Goal: Transaction & Acquisition: Purchase product/service

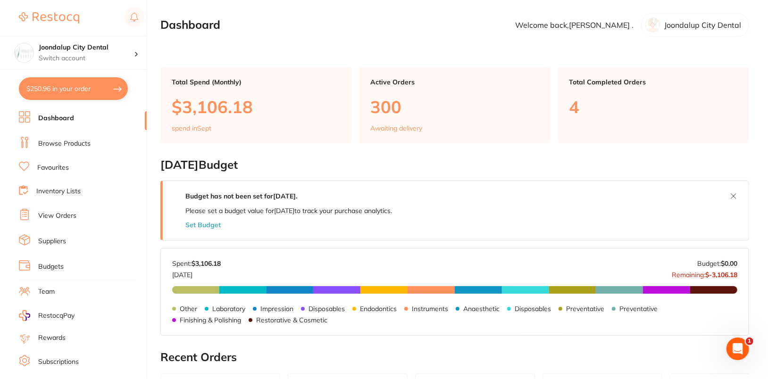
click at [65, 147] on link "Browse Products" at bounding box center [64, 143] width 52 height 9
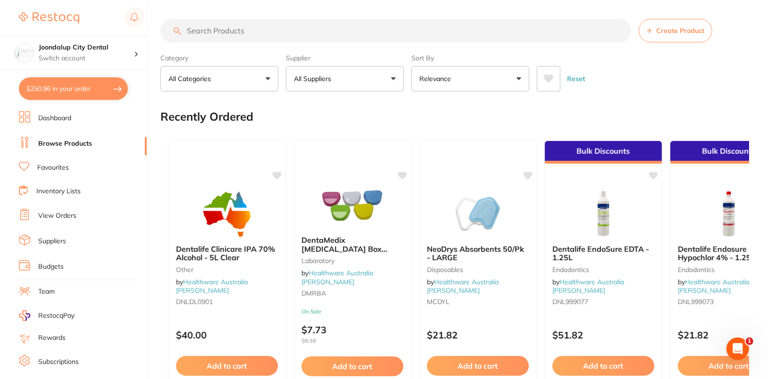
click at [425, 29] on input "search" at bounding box center [395, 31] width 471 height 24
paste input "TM-6021A2"
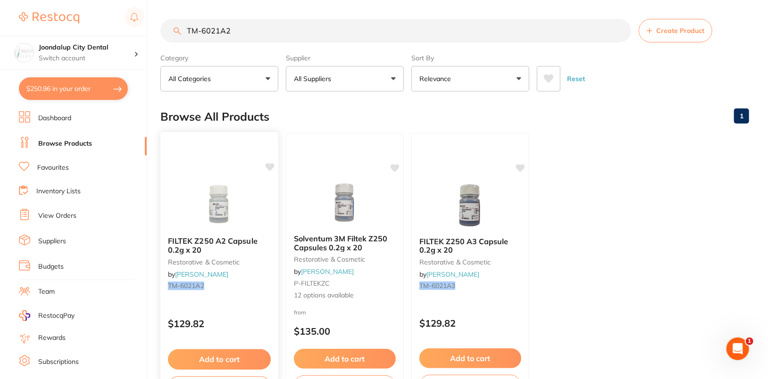
type input "TM-6021A2"
click at [270, 165] on icon at bounding box center [270, 167] width 9 height 8
click at [273, 166] on icon at bounding box center [270, 167] width 9 height 8
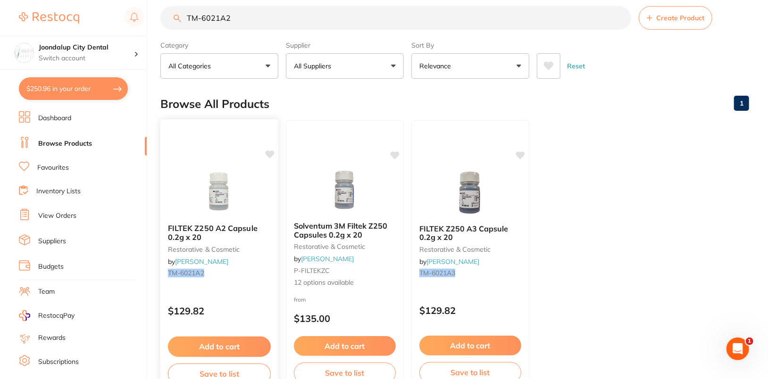
scroll to position [67, 0]
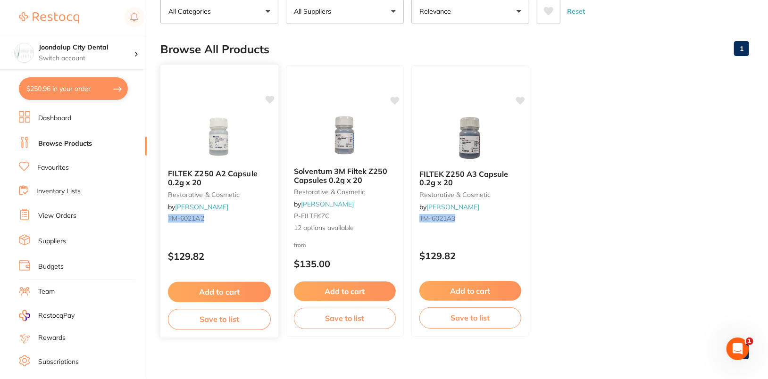
click at [230, 298] on button "Add to cart" at bounding box center [219, 292] width 103 height 20
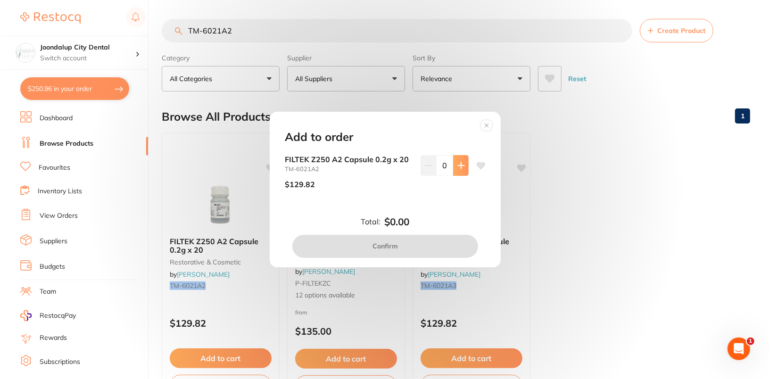
scroll to position [0, 0]
click at [455, 170] on button at bounding box center [460, 165] width 16 height 21
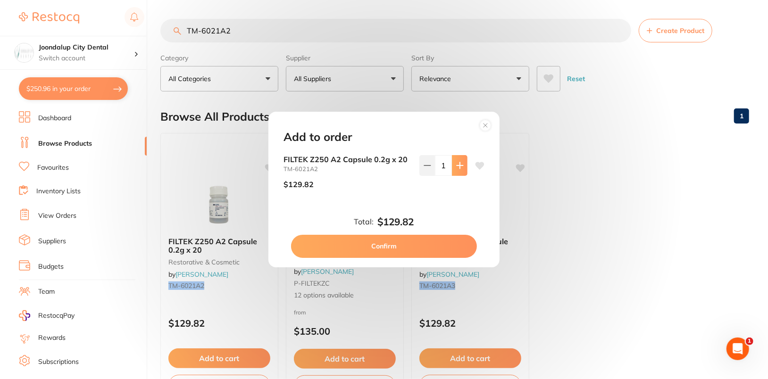
type input "1"
click at [391, 249] on button "Confirm" at bounding box center [384, 246] width 186 height 23
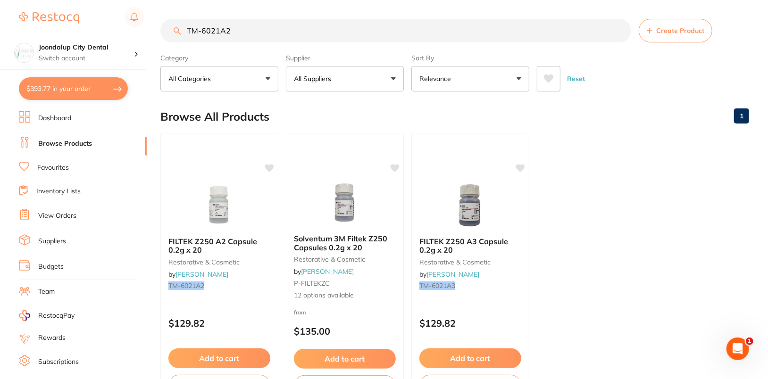
click at [708, 203] on ul "FILTEK Z250 A2 Capsule 0.2g x 20 restorative & cosmetic by Henry Schein Halas T…" at bounding box center [454, 268] width 589 height 271
click at [61, 92] on button "$393.77 in your order" at bounding box center [73, 88] width 109 height 23
checkbox input "true"
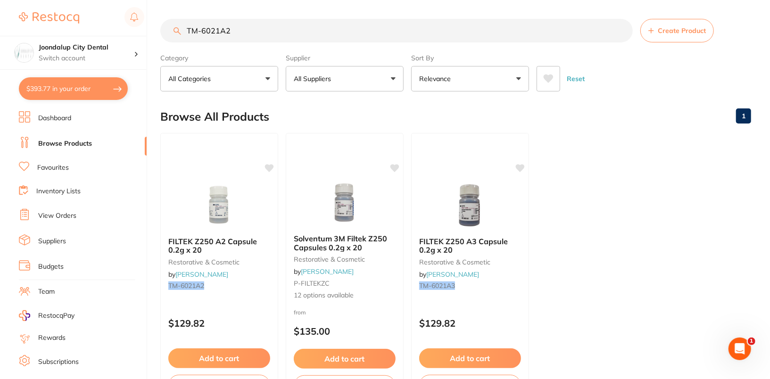
checkbox input "true"
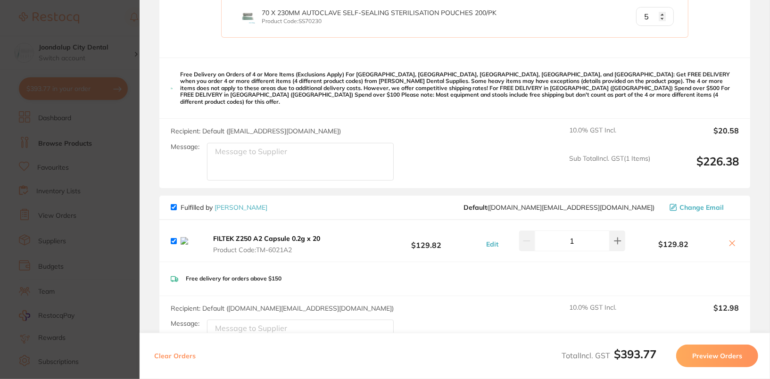
scroll to position [386, 0]
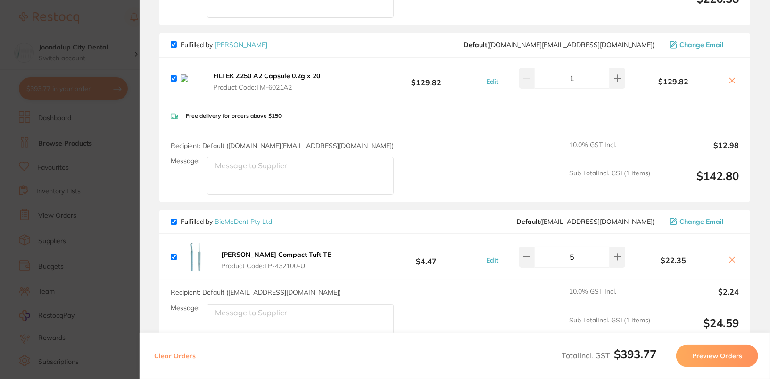
click at [92, 161] on section "Update RRP Set your pre negotiated price for this item. Item Agreed RRP (excl. …" at bounding box center [385, 189] width 770 height 379
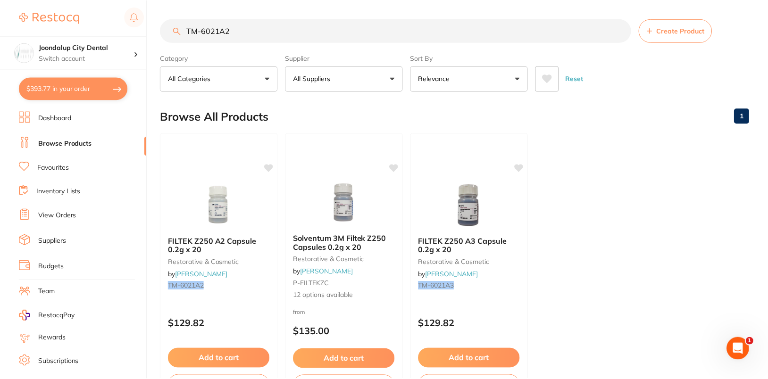
scroll to position [67, 0]
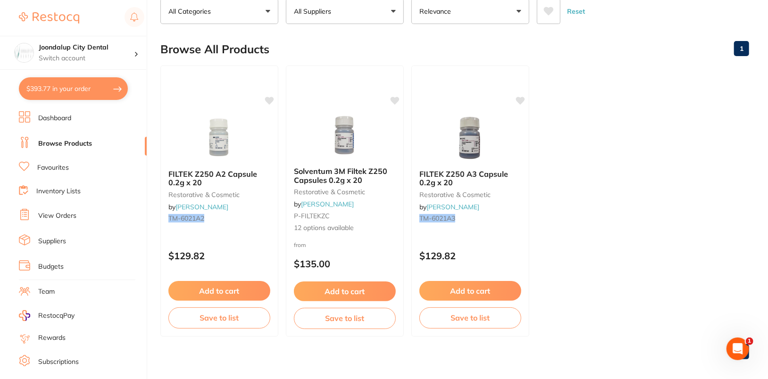
click at [62, 215] on link "View Orders" at bounding box center [57, 215] width 38 height 9
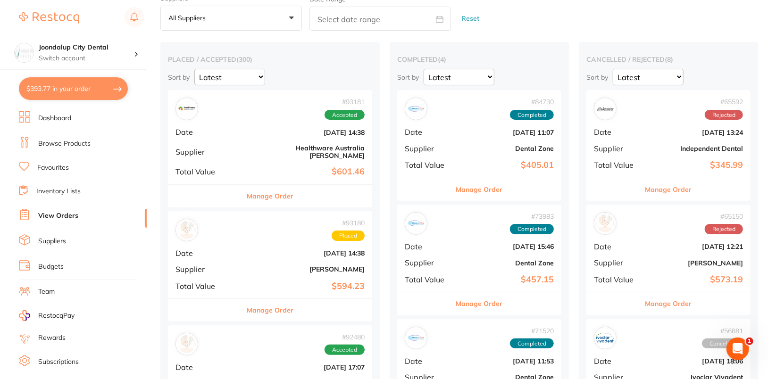
scroll to position [43, 0]
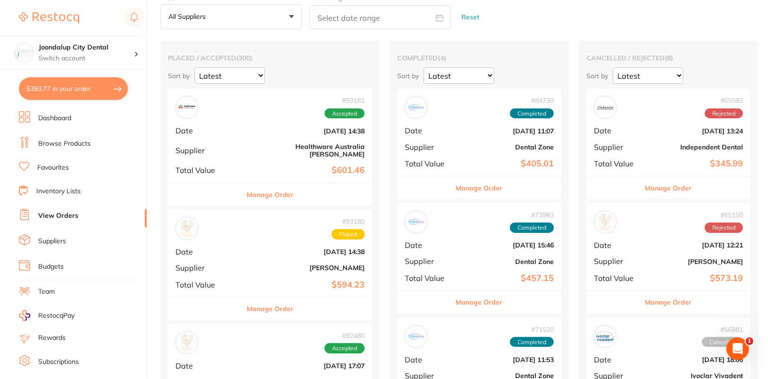
click at [262, 306] on button "Manage Order" at bounding box center [270, 309] width 47 height 23
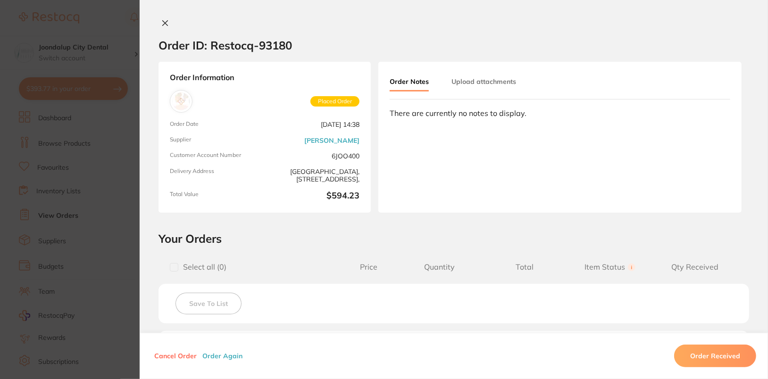
scroll to position [258, 0]
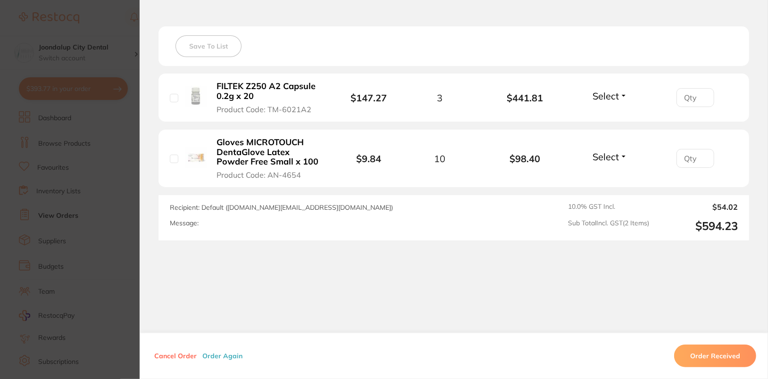
click at [74, 108] on section "Order ID: Restocq- 93180 Order Information Placed Order Order Date Sept 8 2025,…" at bounding box center [384, 189] width 768 height 379
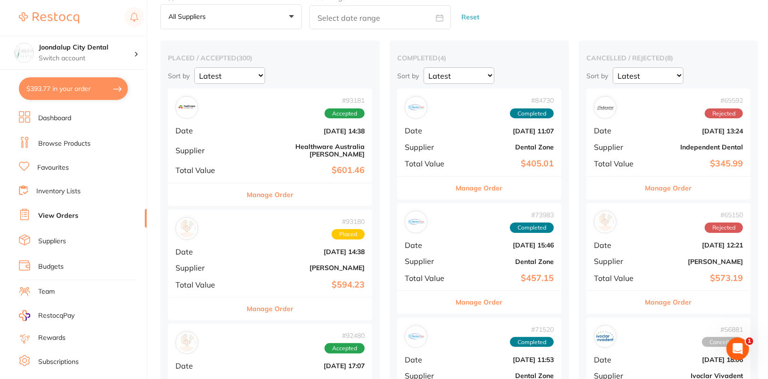
click at [70, 95] on button "$393.77 in your order" at bounding box center [73, 88] width 109 height 23
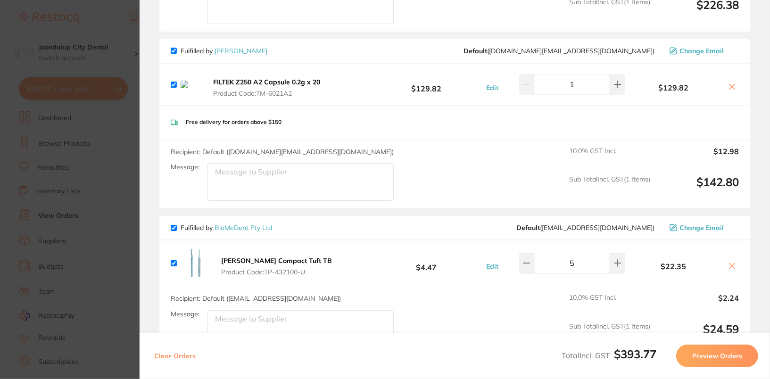
scroll to position [368, 0]
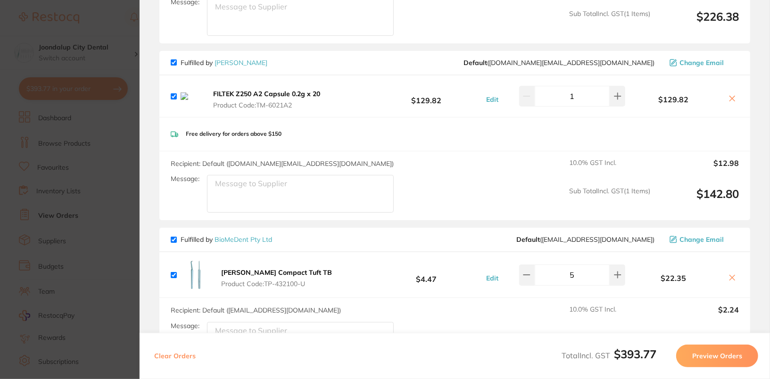
click at [106, 190] on section "Update RRP Set your pre negotiated price for this item. Item Agreed RRP (excl. …" at bounding box center [385, 189] width 770 height 379
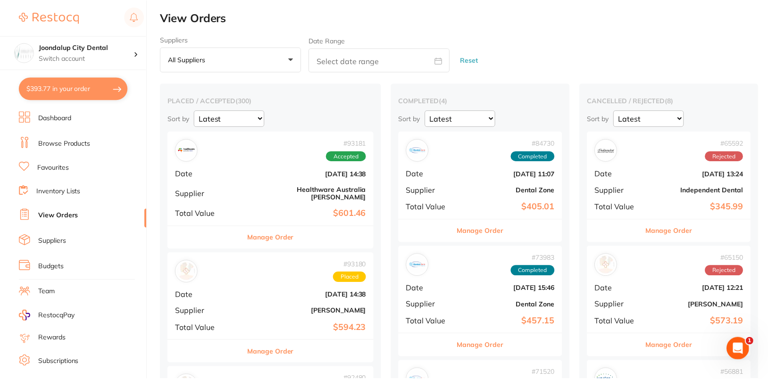
scroll to position [43, 0]
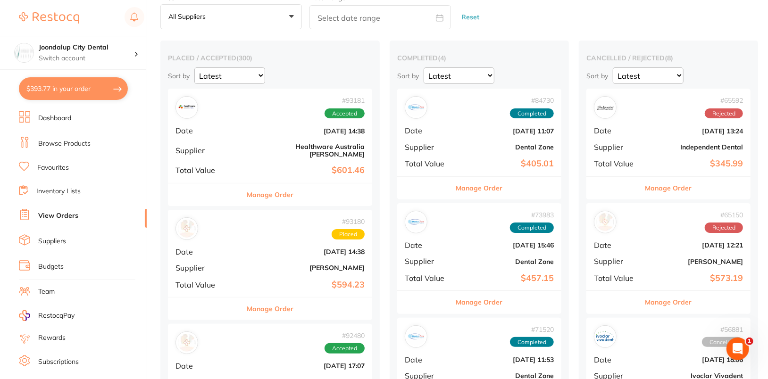
click at [266, 264] on b "[PERSON_NAME]" at bounding box center [303, 268] width 121 height 8
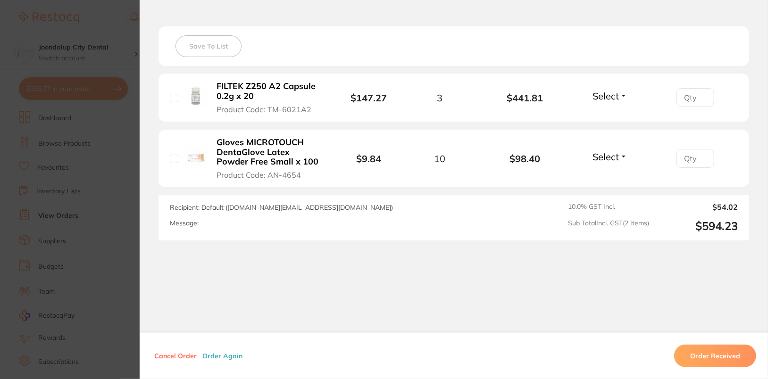
click at [242, 93] on b "FILTEK Z250 A2 Capsule 0.2g x 20" at bounding box center [270, 91] width 107 height 19
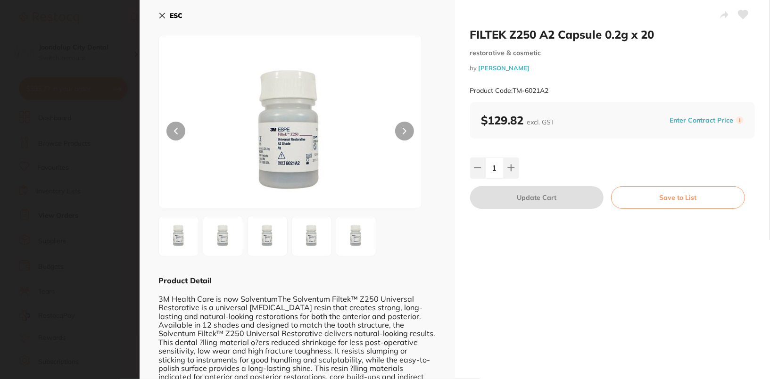
click at [185, 15] on div "ESC" at bounding box center [298, 21] width 278 height 27
click at [182, 15] on b "ESC" at bounding box center [176, 15] width 13 height 8
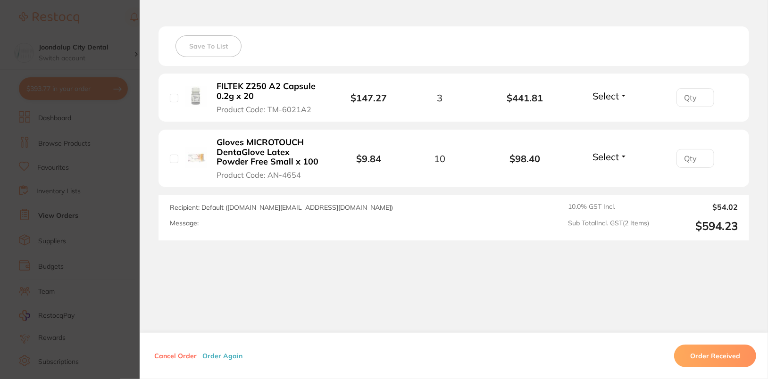
click at [63, 91] on section "Order ID: Restocq- 93180 Order Information Placed Order Order Date Sept 8 2025,…" at bounding box center [384, 189] width 768 height 379
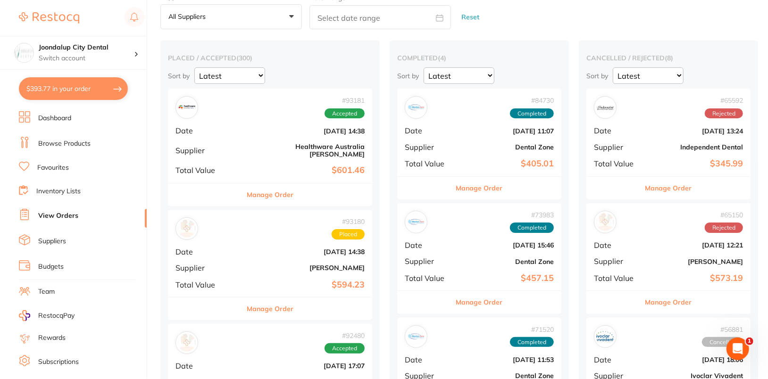
click at [61, 98] on button "$393.77 in your order" at bounding box center [73, 88] width 109 height 23
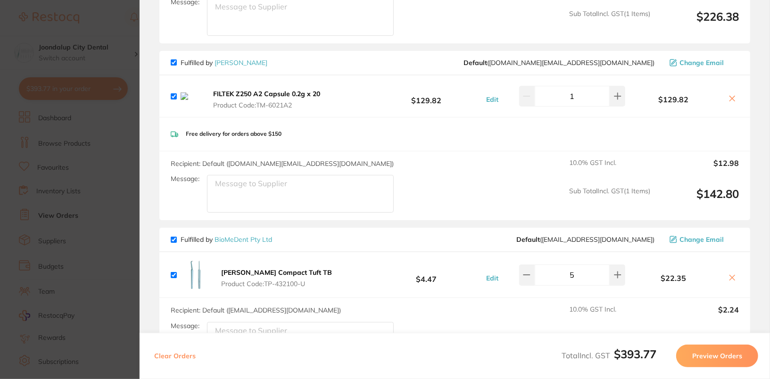
click at [733, 95] on icon at bounding box center [733, 99] width 8 height 8
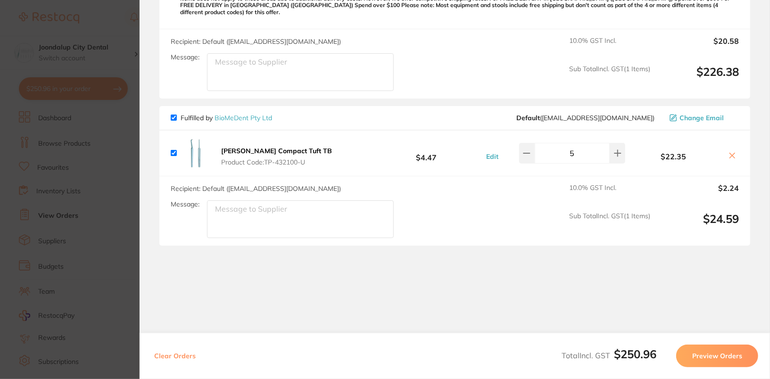
scroll to position [304, 0]
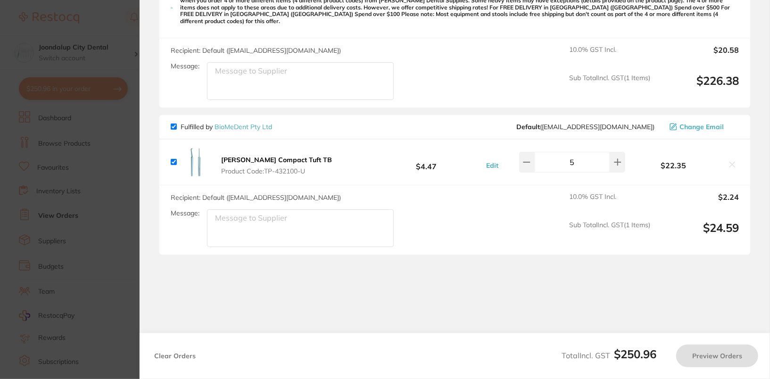
checkbox input "true"
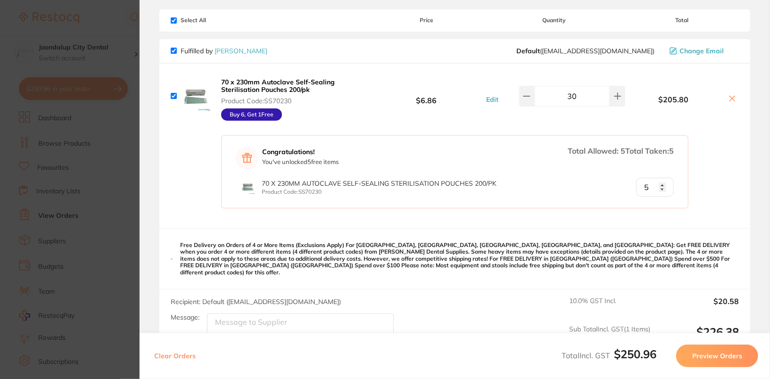
scroll to position [0, 0]
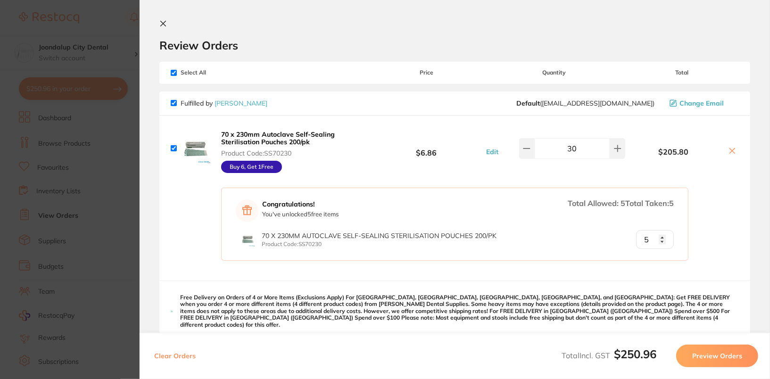
click at [60, 118] on section "Update RRP Set your pre negotiated price for this item. Item Agreed RRP (excl. …" at bounding box center [385, 189] width 770 height 379
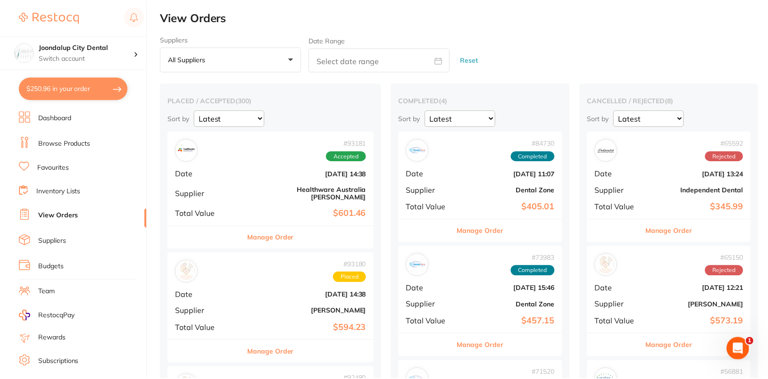
scroll to position [43, 0]
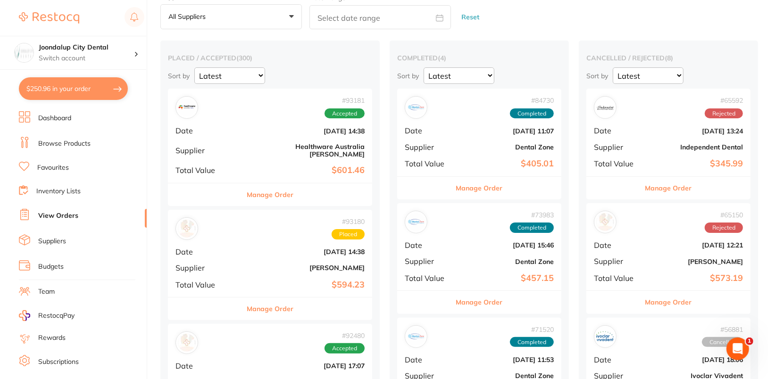
click at [58, 120] on link "Dashboard" at bounding box center [54, 118] width 33 height 9
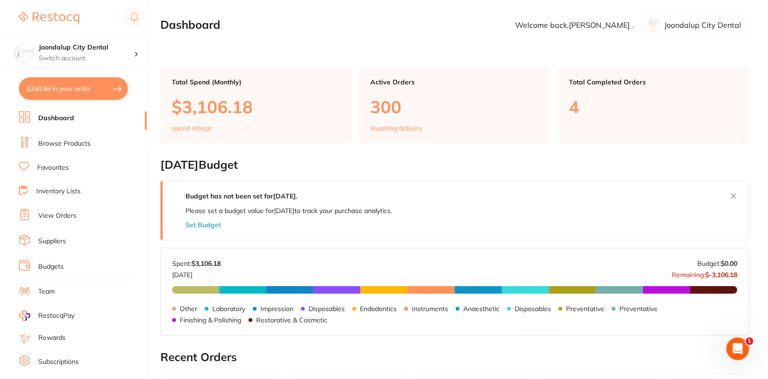
click at [71, 144] on link "Browse Products" at bounding box center [64, 143] width 52 height 9
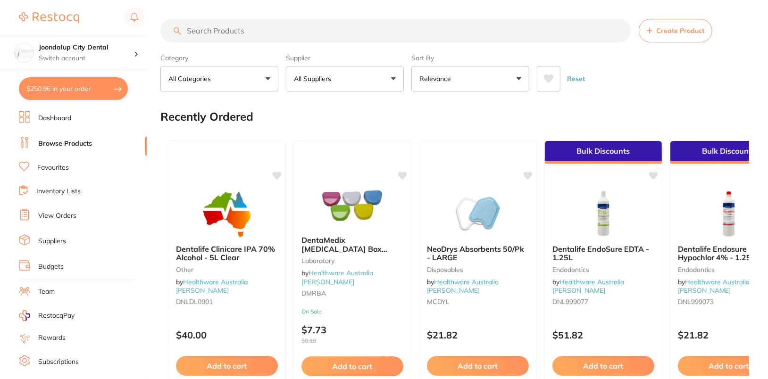
click at [392, 27] on input "search" at bounding box center [395, 31] width 471 height 24
paste input "TM-6021A2"
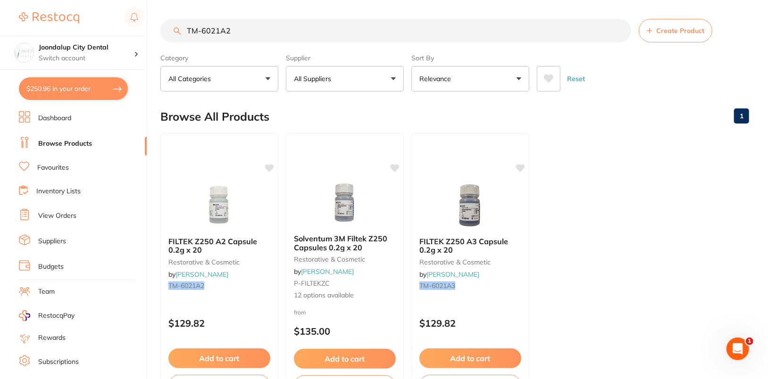
type input "TM-6021A2"
click at [232, 356] on button "Add to cart" at bounding box center [219, 360] width 103 height 20
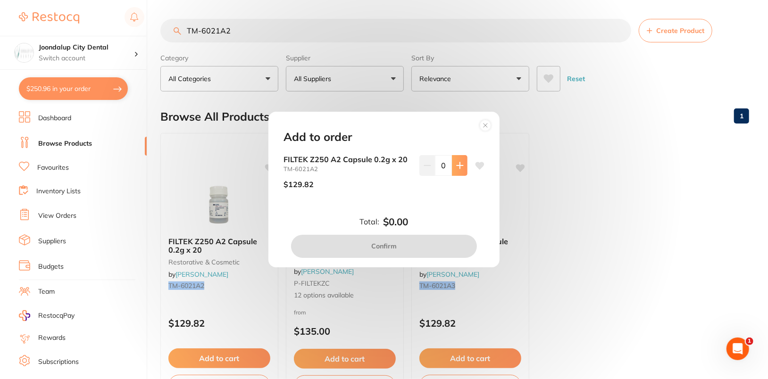
click at [459, 164] on icon at bounding box center [460, 166] width 8 height 8
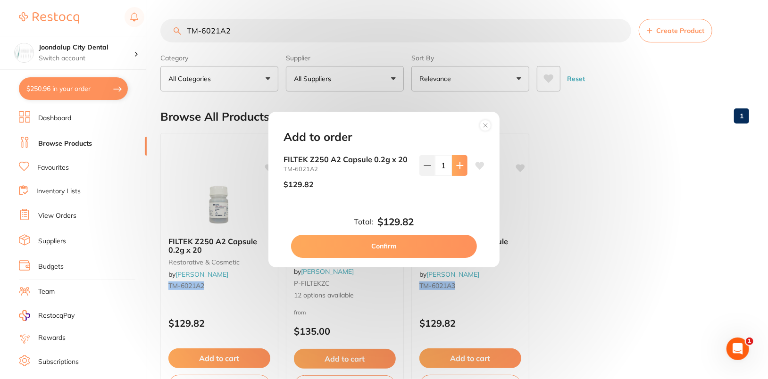
click at [459, 164] on icon at bounding box center [460, 166] width 8 height 8
type input "3"
click at [434, 246] on button "Confirm" at bounding box center [384, 246] width 186 height 23
checkbox input "false"
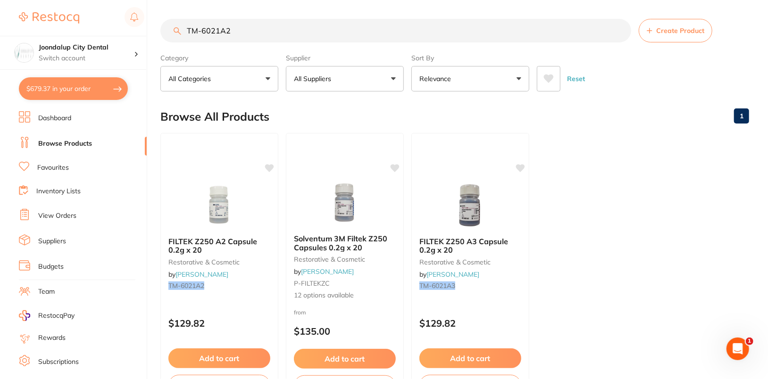
click at [289, 29] on input "TM-6021A2" at bounding box center [395, 31] width 471 height 24
paste input "AN-4654"
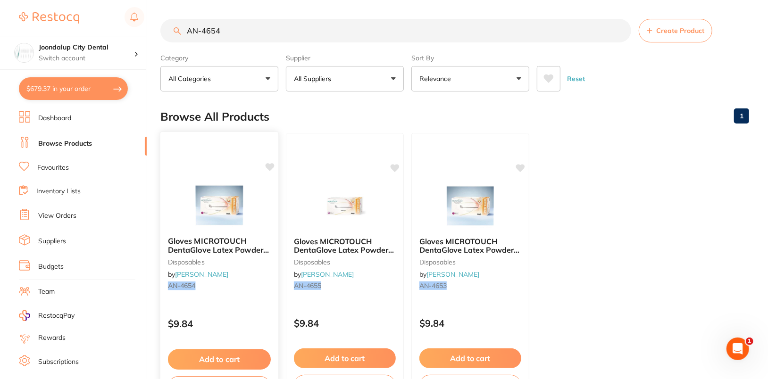
type input "AN-4654"
click at [226, 364] on button "Add to cart" at bounding box center [219, 360] width 103 height 20
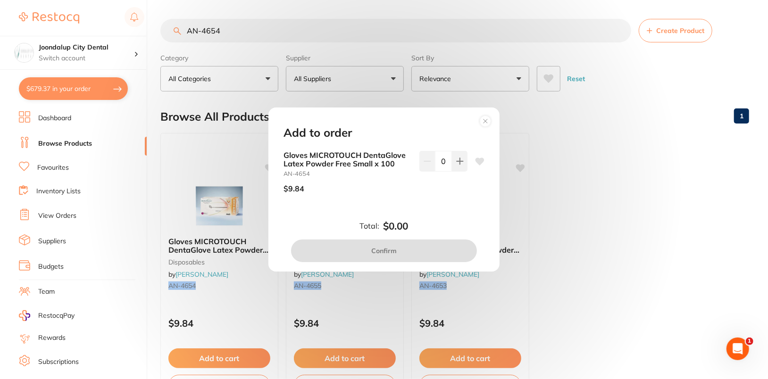
click at [437, 160] on input "0" at bounding box center [443, 161] width 17 height 21
type input "10"
click at [446, 203] on div "Gloves MICROTOUCH DentaGlove Latex Powder Free Small x 100 AN-4654 $9.84 10" at bounding box center [384, 183] width 224 height 65
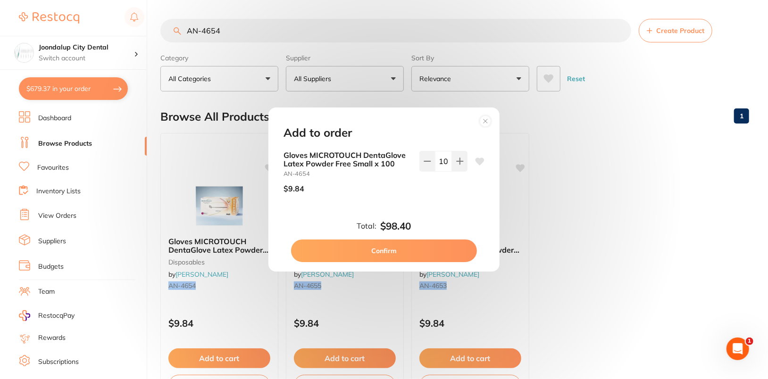
click at [406, 258] on button "Confirm" at bounding box center [384, 251] width 186 height 23
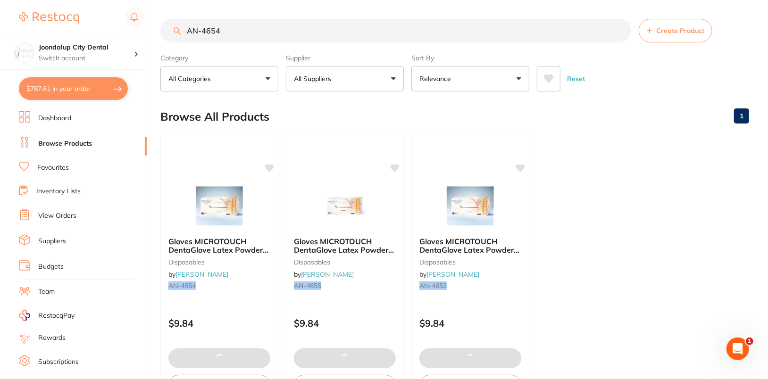
click at [53, 96] on button "$787.61 in your order" at bounding box center [73, 88] width 109 height 23
checkbox input "true"
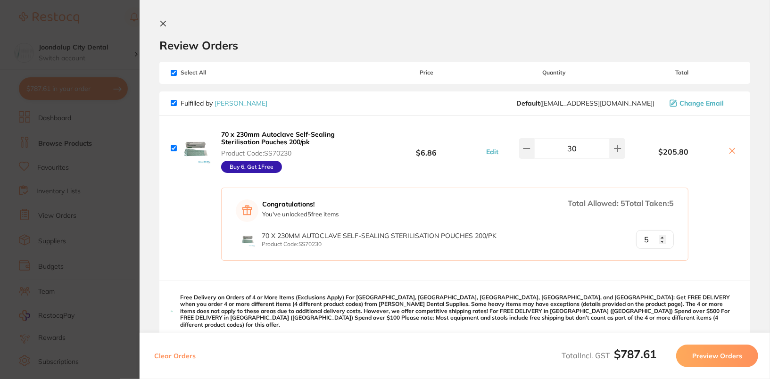
click at [174, 72] on input "checkbox" at bounding box center [174, 73] width 6 height 6
checkbox input "false"
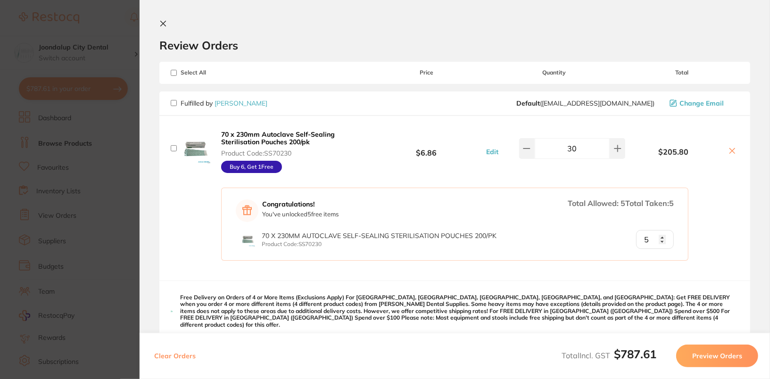
checkbox input "false"
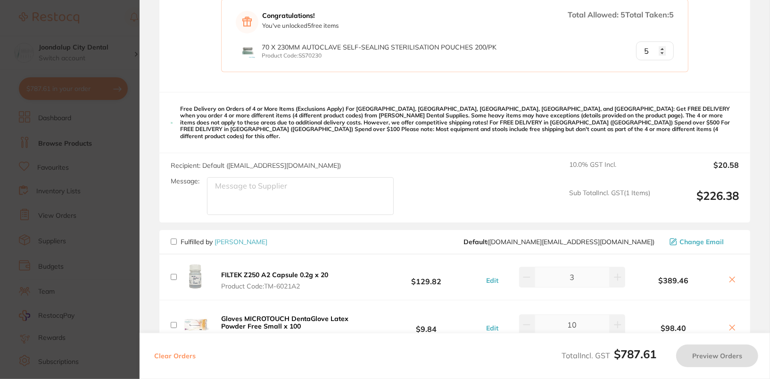
scroll to position [276, 0]
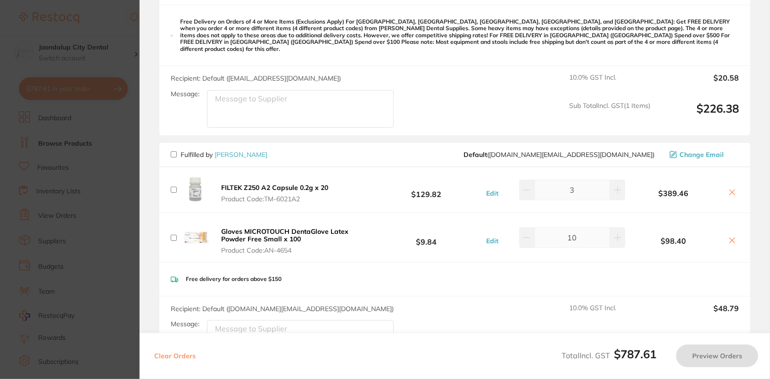
click at [174, 151] on input "checkbox" at bounding box center [174, 154] width 6 height 6
checkbox input "true"
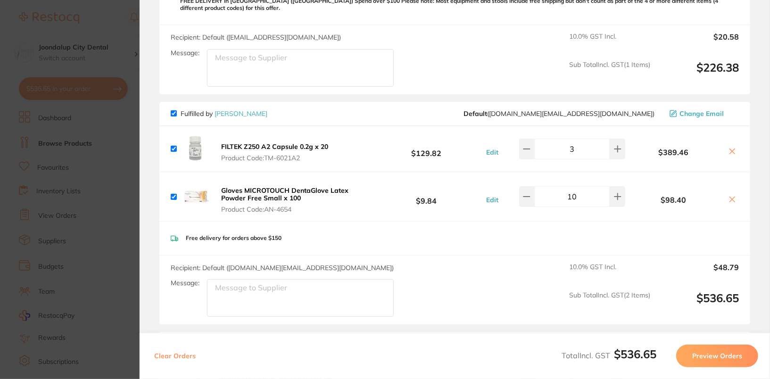
scroll to position [361, 0]
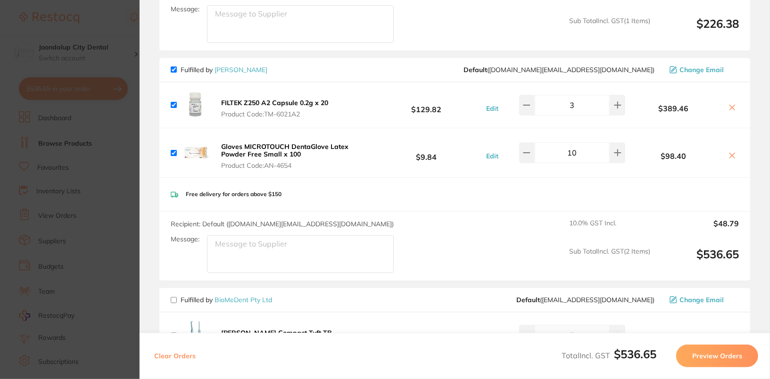
click at [726, 359] on button "Preview Orders" at bounding box center [717, 356] width 82 height 23
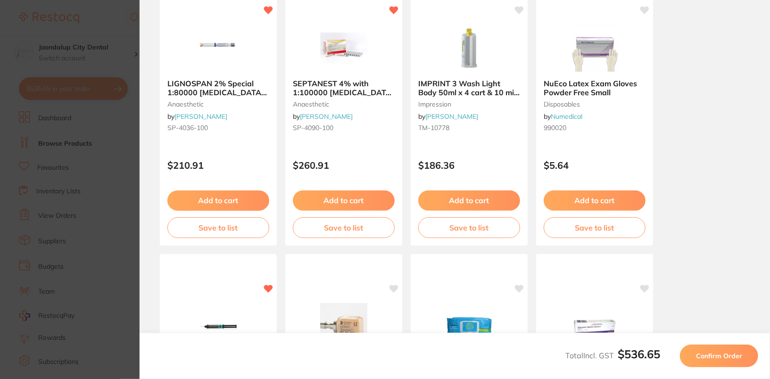
scroll to position [0, 0]
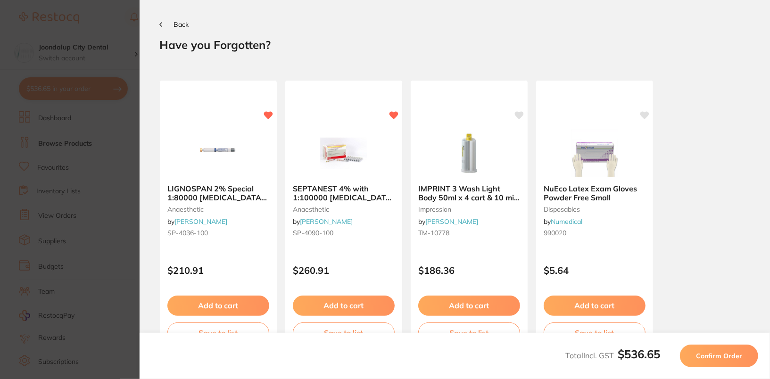
click at [727, 360] on span "Confirm Order" at bounding box center [719, 356] width 46 height 8
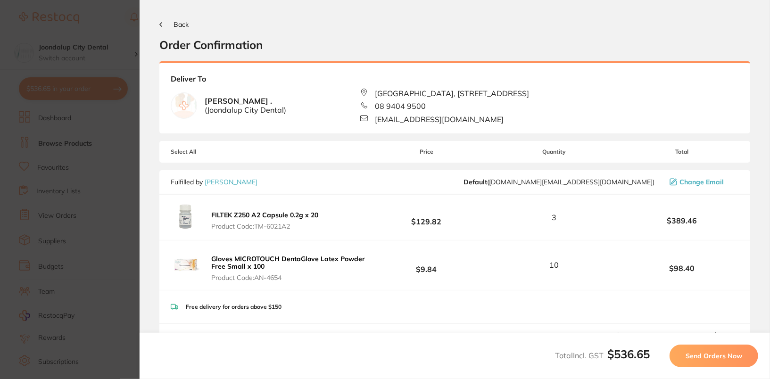
click at [709, 359] on span "Send Orders Now" at bounding box center [714, 356] width 57 height 8
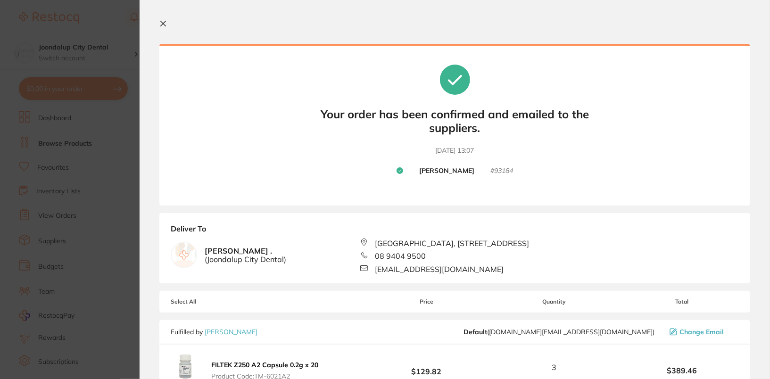
click at [64, 216] on section "Update RRP Set your pre negotiated price for this item. Item Agreed RRP (excl. …" at bounding box center [385, 189] width 770 height 379
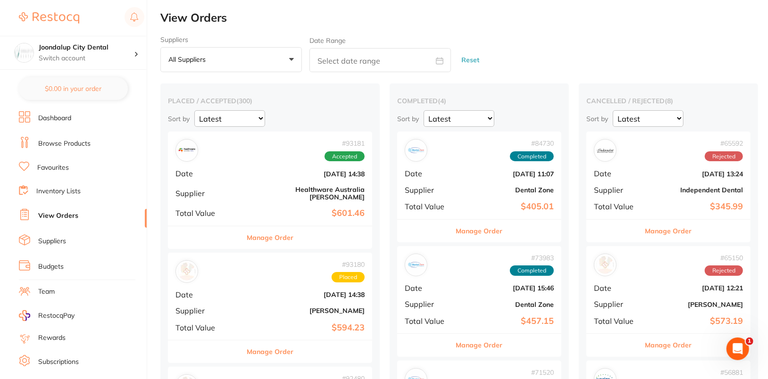
checkbox input "false"
click at [58, 216] on link "View Orders" at bounding box center [58, 215] width 40 height 9
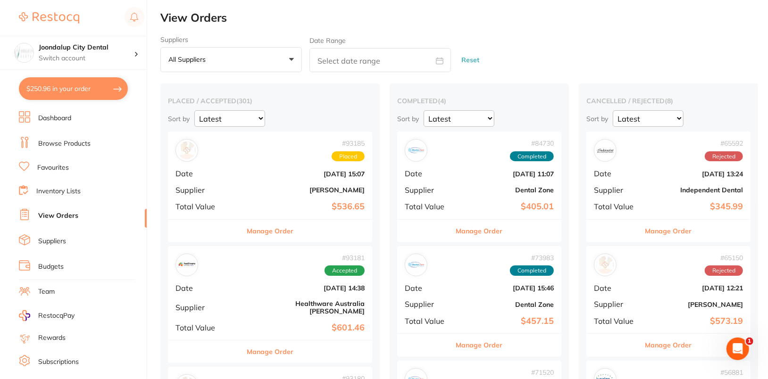
click at [257, 165] on div "# 93185 Placed Date Sept 8 2025, 15:07 Supplier Henry Schein Halas Total Value …" at bounding box center [270, 175] width 204 height 87
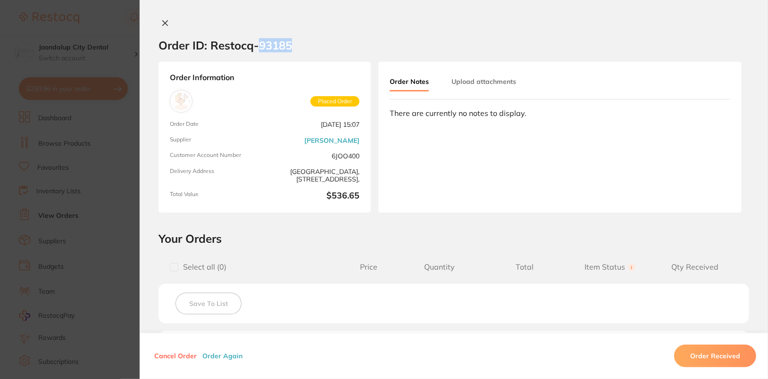
drag, startPoint x: 282, startPoint y: 44, endPoint x: 319, endPoint y: 47, distance: 36.9
click at [319, 47] on section "Order ID: Restocq- 93185" at bounding box center [454, 45] width 628 height 33
copy h2 "93185"
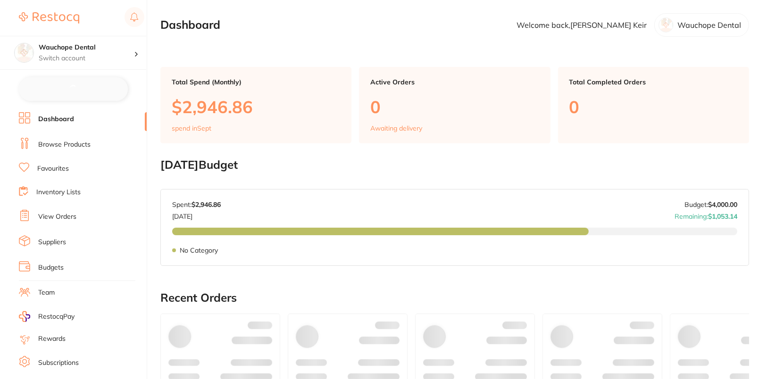
checkbox input "false"
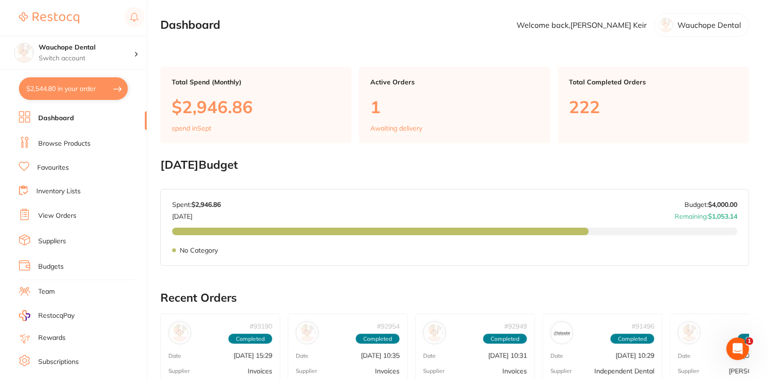
click at [89, 143] on link "Browse Products" at bounding box center [64, 143] width 52 height 9
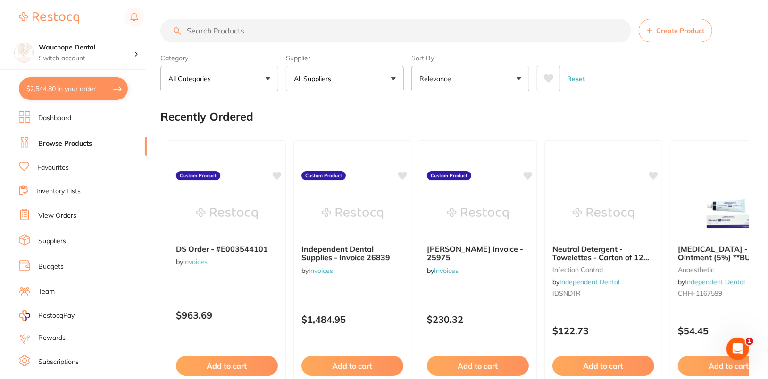
click at [352, 44] on section "Create Product Category All Categories All Categories 3D Printing anaesthetic a…" at bounding box center [454, 55] width 589 height 73
click at [351, 90] on button "All Suppliers" at bounding box center [345, 78] width 118 height 25
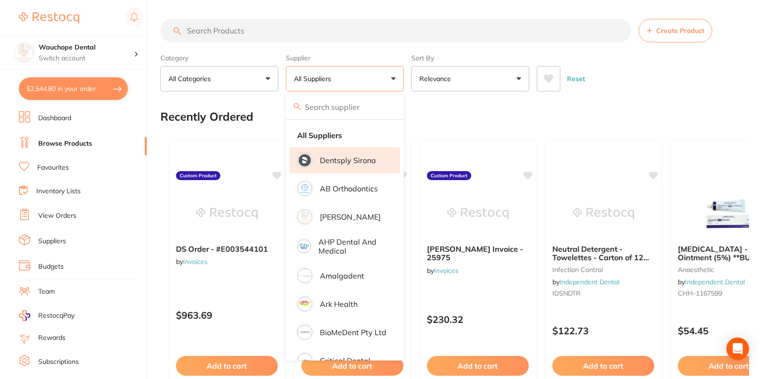
click at [354, 167] on li "Dentsply Sirona" at bounding box center [345, 160] width 110 height 26
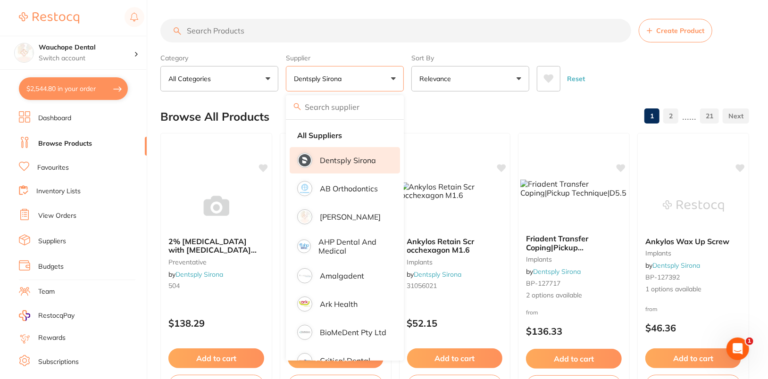
click at [667, 80] on div "Reset" at bounding box center [639, 74] width 205 height 33
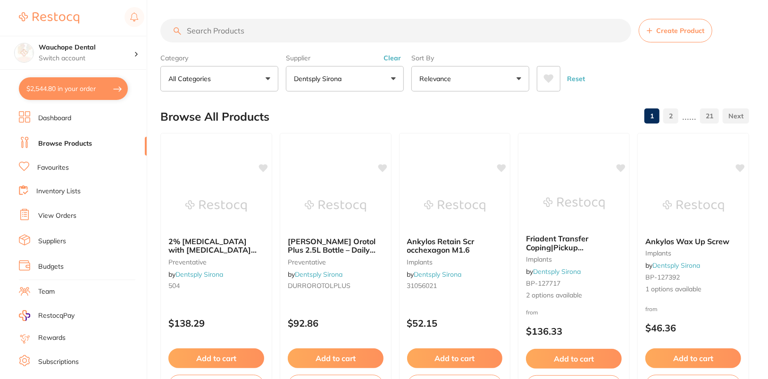
click at [369, 40] on input "search" at bounding box center [395, 31] width 471 height 24
click at [421, 30] on input "search" at bounding box center [395, 31] width 471 height 24
paste input "60603033"
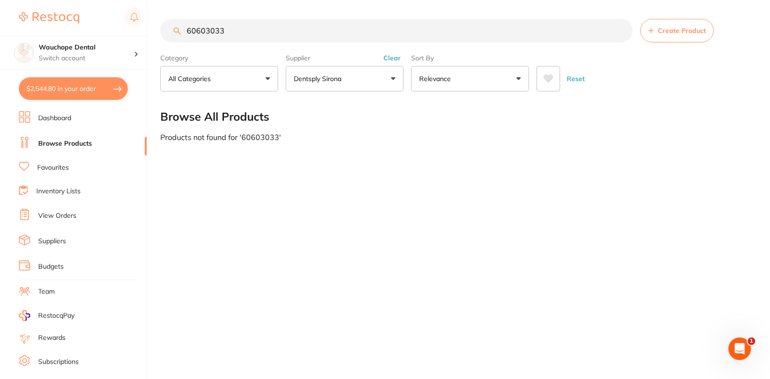
click at [289, 34] on input "60603033" at bounding box center [396, 31] width 473 height 24
paste input "R-BP-1000170039"
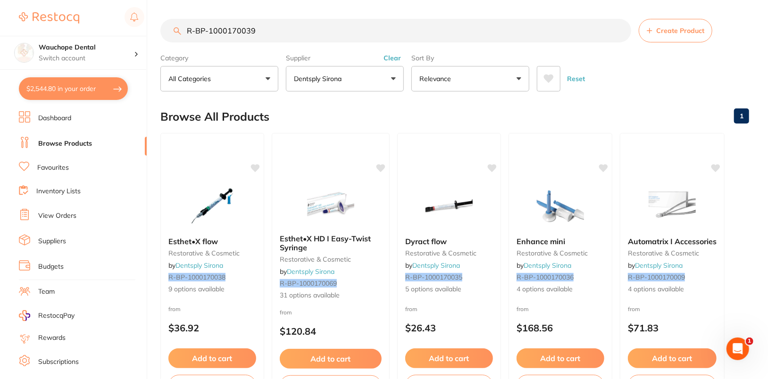
click at [297, 33] on input "R-BP-1000170039" at bounding box center [395, 31] width 471 height 24
paste input "60603032"
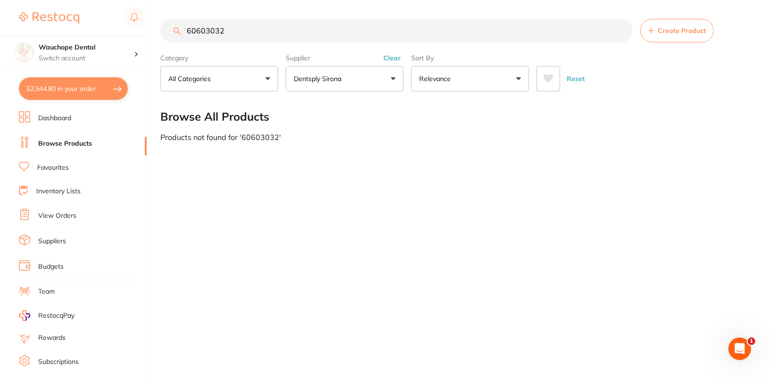
type input "60603032"
click at [670, 92] on main "60603032 Create Product Category All Categories All Categories No categories fo…" at bounding box center [465, 80] width 610 height 160
click at [289, 36] on input "60603032" at bounding box center [396, 31] width 473 height 24
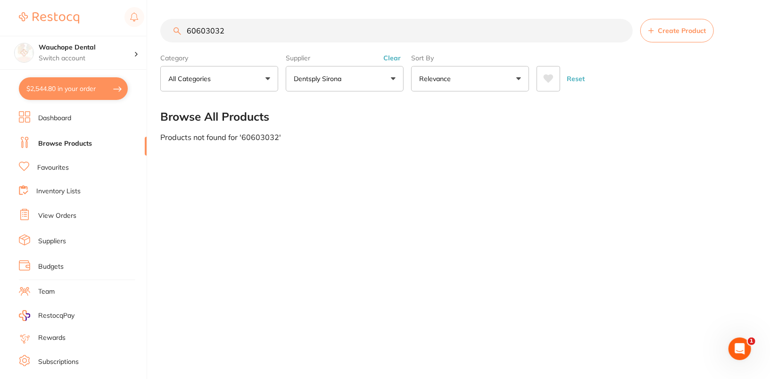
click at [392, 52] on div "Supplier Dentsply Sirona All Suppliers Dentsply Sirona Clear" at bounding box center [345, 71] width 118 height 42
click at [395, 59] on button "Clear" at bounding box center [392, 58] width 23 height 8
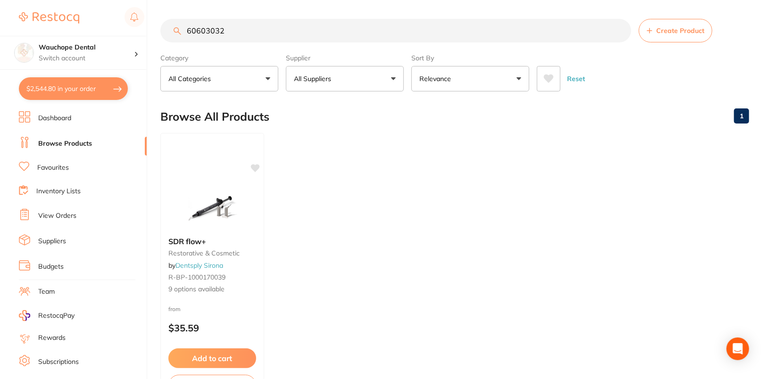
click at [376, 214] on ul "SDR flow+ restorative & cosmetic by Dentsply Sirona R-BP-1000170039 9 options a…" at bounding box center [454, 268] width 589 height 271
click at [202, 182] on img at bounding box center [212, 206] width 62 height 48
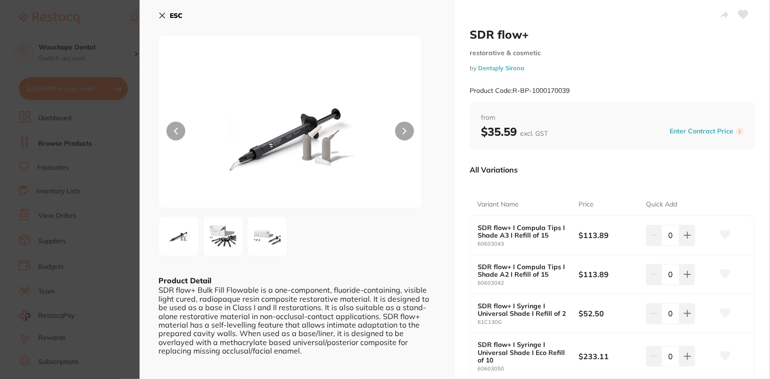
click at [180, 17] on b "ESC" at bounding box center [176, 15] width 13 height 8
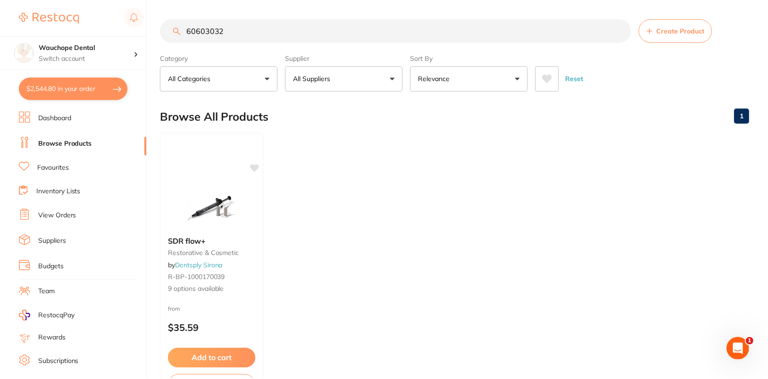
scroll to position [15, 0]
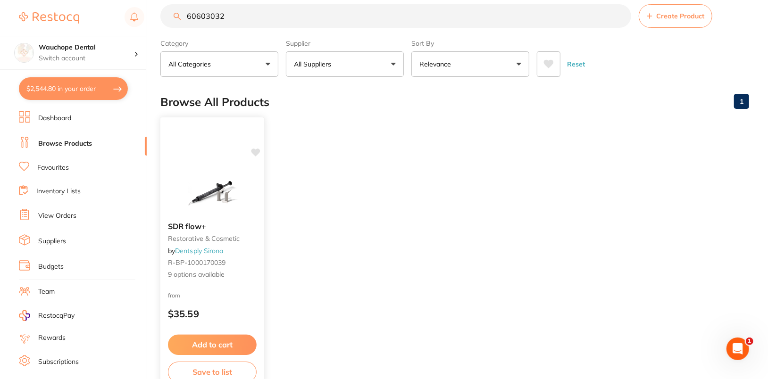
click at [198, 167] on img at bounding box center [212, 191] width 62 height 48
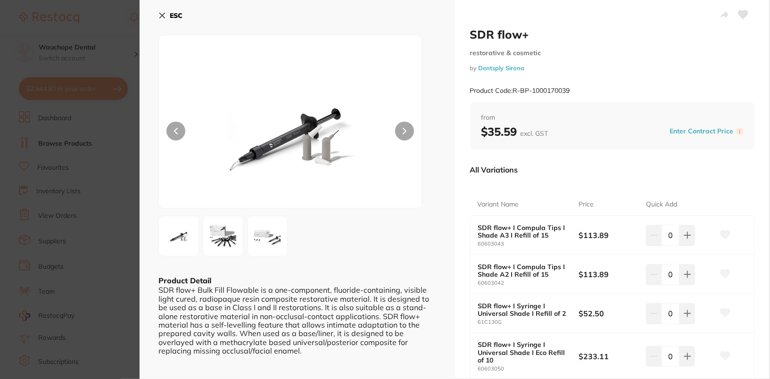
click at [746, 14] on icon at bounding box center [743, 14] width 10 height 9
click at [178, 12] on b "ESC" at bounding box center [176, 15] width 13 height 8
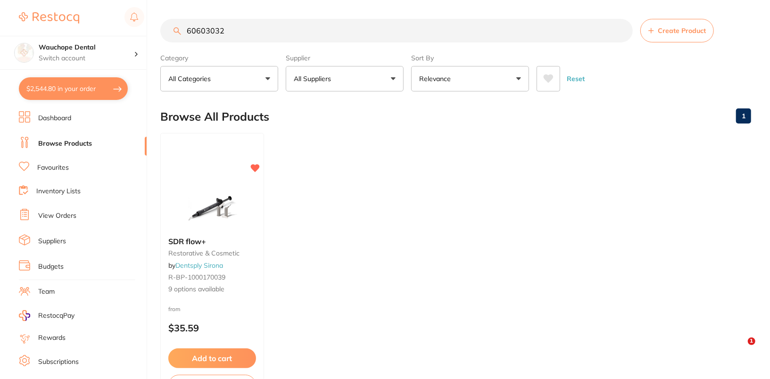
click at [543, 213] on main "60603032 Create Product Category All Categories All Categories restorative & co…" at bounding box center [465, 226] width 610 height 453
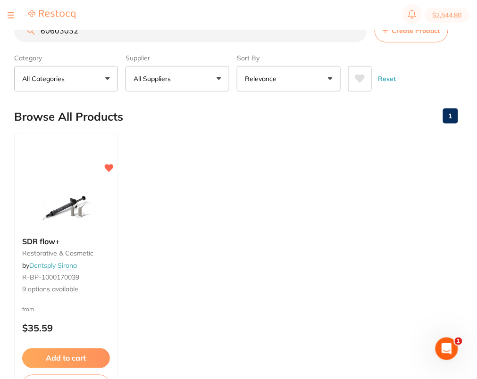
click at [354, 206] on ul "SDR flow+ restorative & cosmetic by Dentsply Sirona R-BP-1000170039 9 options a…" at bounding box center [236, 268] width 444 height 271
click at [354, 35] on input "60603032" at bounding box center [190, 31] width 353 height 24
click at [357, 33] on input "60603032" at bounding box center [190, 31] width 353 height 24
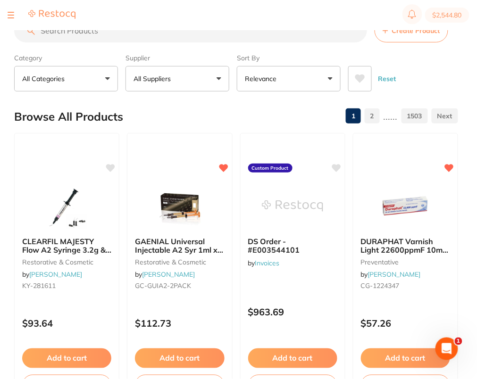
click at [189, 30] on input "search" at bounding box center [190, 31] width 353 height 24
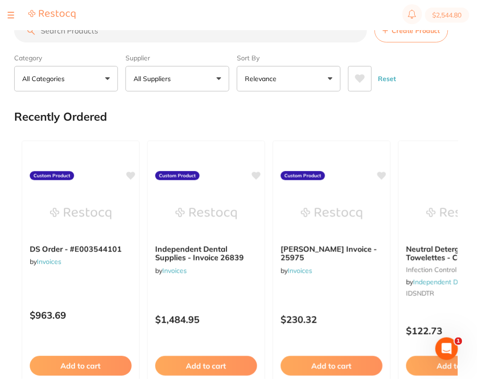
click at [113, 35] on input "search" at bounding box center [190, 31] width 353 height 24
click at [138, 34] on input "search" at bounding box center [190, 31] width 353 height 24
paste input "BSTPULR3250SL"
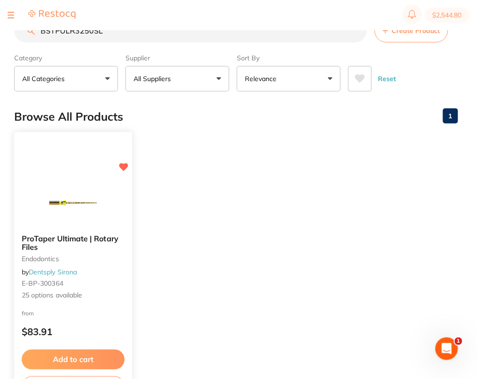
type input "BSTPULR3250SL"
click at [72, 188] on img at bounding box center [73, 203] width 62 height 48
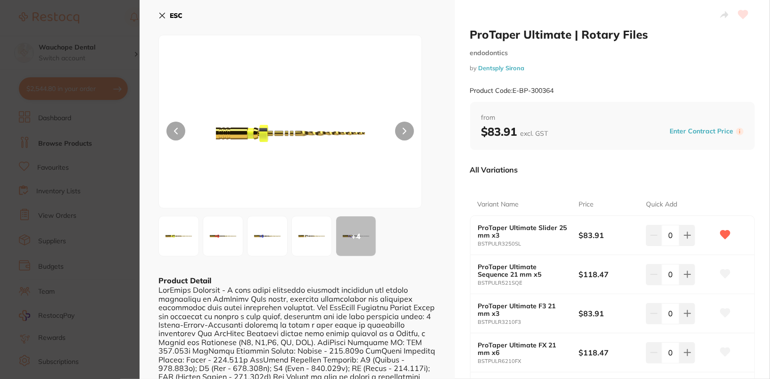
drag, startPoint x: 181, startPoint y: 15, endPoint x: 181, endPoint y: 23, distance: 8.5
click at [180, 16] on b "ESC" at bounding box center [176, 15] width 13 height 8
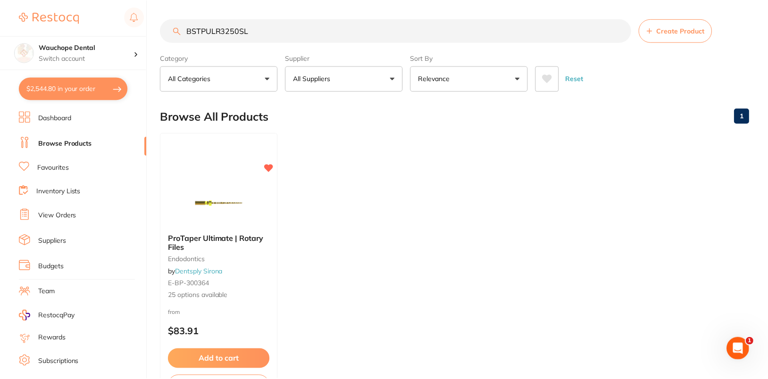
scroll to position [15, 0]
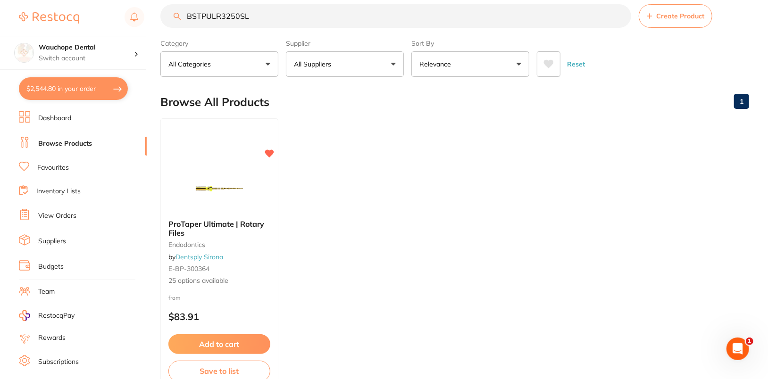
click at [416, 159] on ul "ProTaper Ultimate | Rotary Files endodontics by Dentsply Sirona E-BP-300364 25 …" at bounding box center [454, 253] width 589 height 271
click at [386, 71] on button "All Suppliers" at bounding box center [345, 63] width 118 height 25
click at [338, 3] on main "BSTPULR3250SL Create Product Category All Categories All Categories endodontics…" at bounding box center [464, 211] width 608 height 453
click at [620, 15] on input "BSTPULR3250SL" at bounding box center [395, 16] width 471 height 24
click at [352, 57] on div "Supplier All Suppliers All Suppliers Dentsply Sirona Clear" at bounding box center [345, 56] width 118 height 42
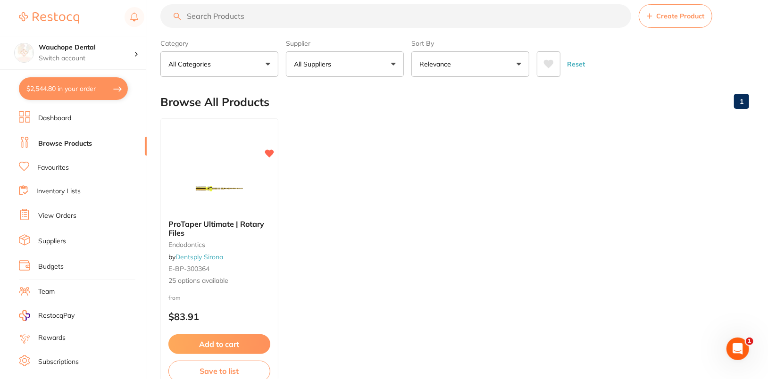
scroll to position [0, 0]
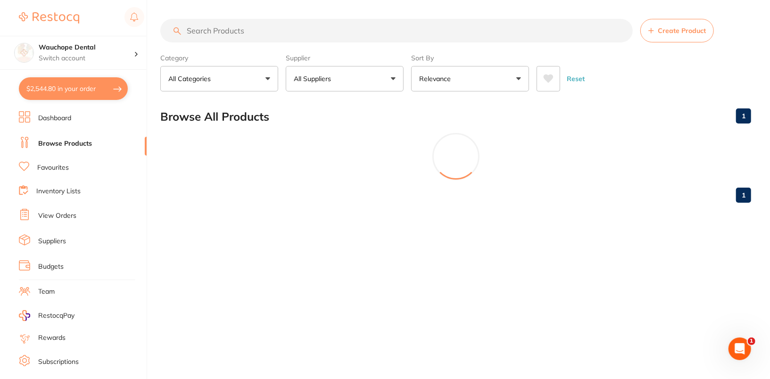
click at [378, 81] on button "All Suppliers" at bounding box center [345, 78] width 118 height 25
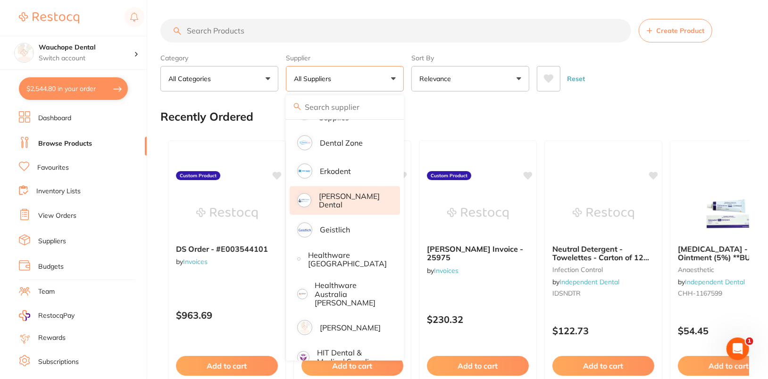
scroll to position [299, 0]
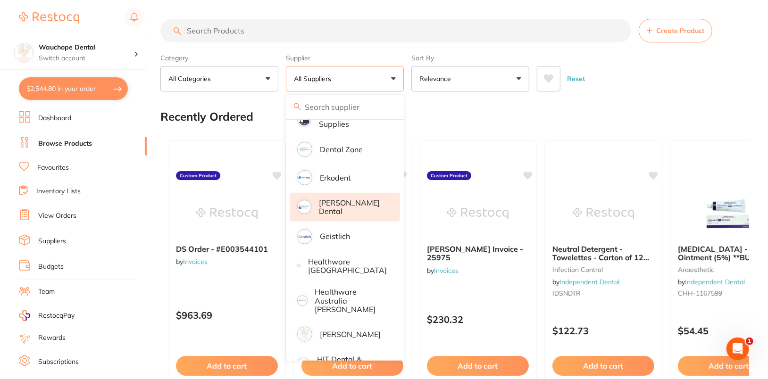
click at [361, 203] on p "[PERSON_NAME] Dental" at bounding box center [353, 207] width 68 height 17
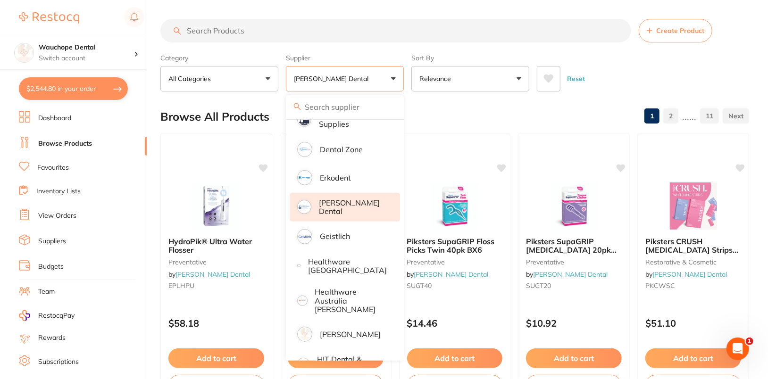
click at [692, 56] on div "Category All Categories All Categories crown & bridge disposables endodontics e…" at bounding box center [454, 71] width 589 height 42
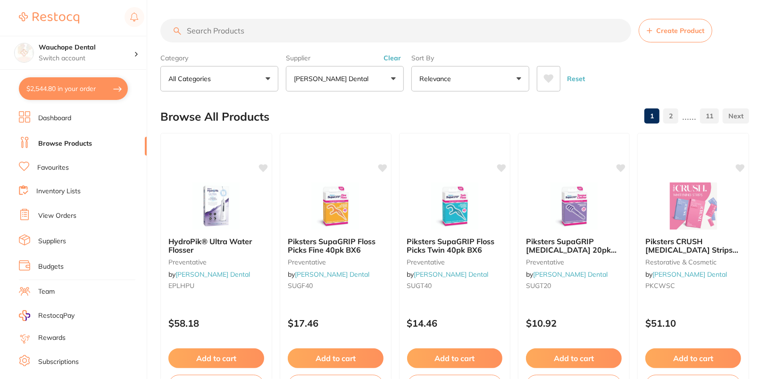
click at [748, 72] on div "Category All Categories All Categories crown & bridge disposables endodontics e…" at bounding box center [454, 71] width 589 height 42
click at [354, 33] on input "search" at bounding box center [395, 31] width 471 height 24
paste input ".PKRP0040"
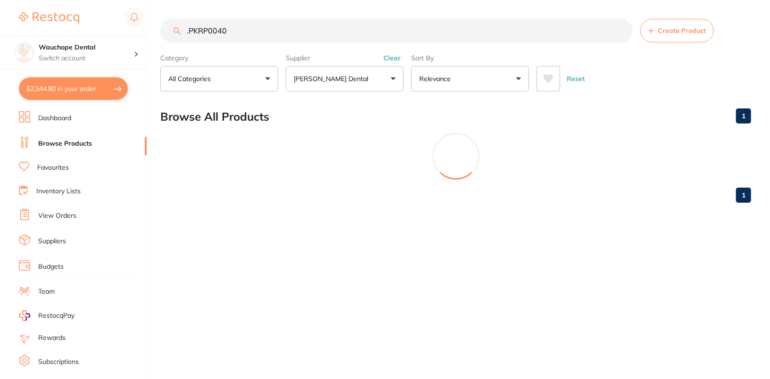
click at [210, 203] on section "Browse All Products 1 1" at bounding box center [455, 155] width 591 height 109
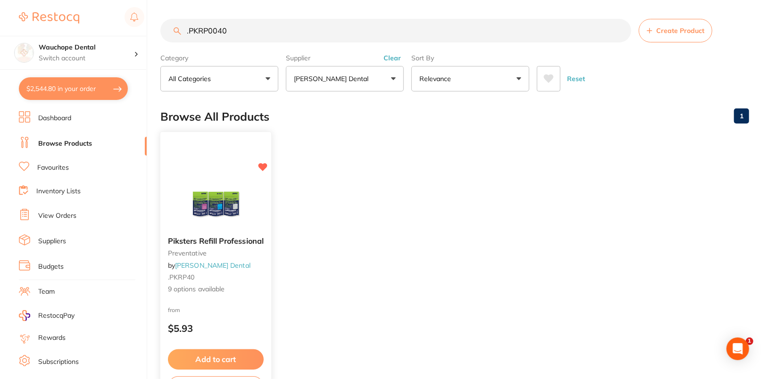
click at [221, 194] on img at bounding box center [216, 206] width 62 height 48
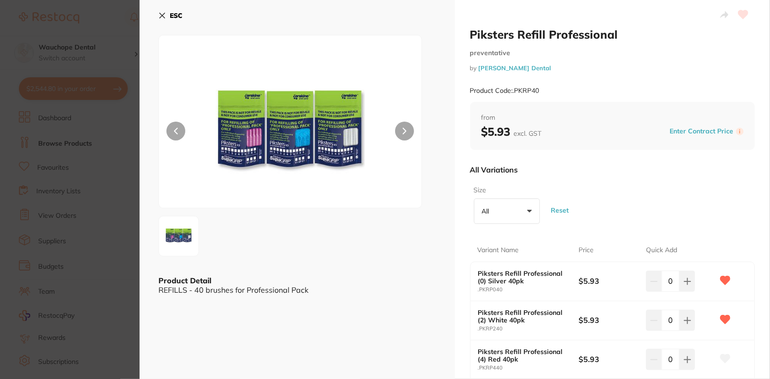
click at [174, 18] on b "ESC" at bounding box center [176, 15] width 13 height 8
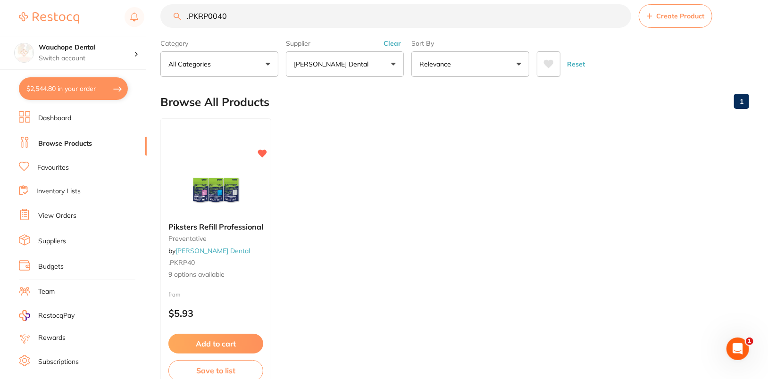
click at [317, 19] on input ".PKRP0040" at bounding box center [395, 16] width 471 height 24
paste input "CX360137"
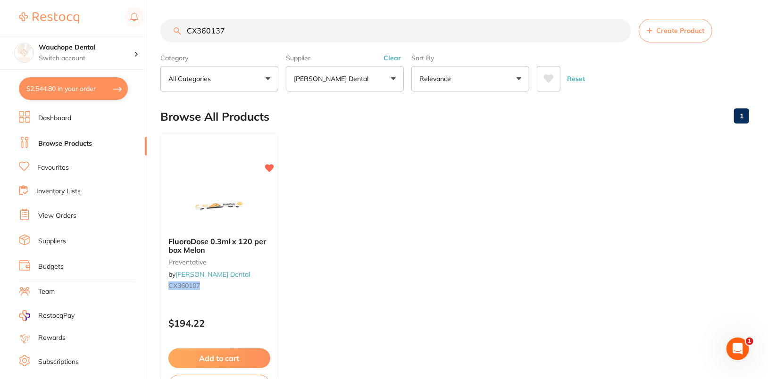
scroll to position [0, 0]
type input "CX360137"
click at [620, 31] on input "CX360137" at bounding box center [395, 31] width 471 height 24
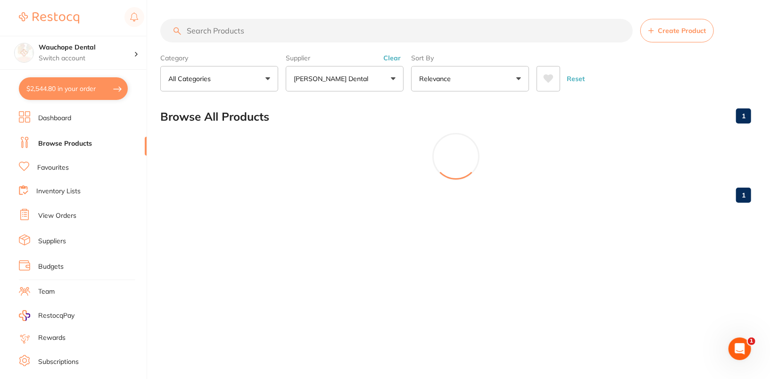
click at [393, 56] on button "Clear" at bounding box center [392, 58] width 23 height 8
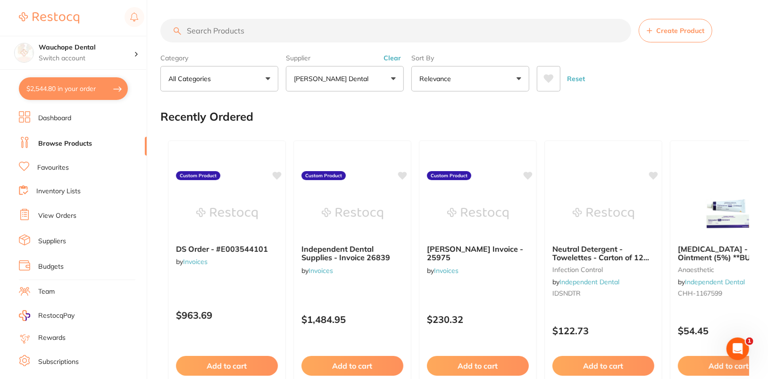
click at [722, 73] on div "Reset" at bounding box center [639, 74] width 205 height 33
click at [311, 77] on p "All Suppliers" at bounding box center [314, 78] width 41 height 9
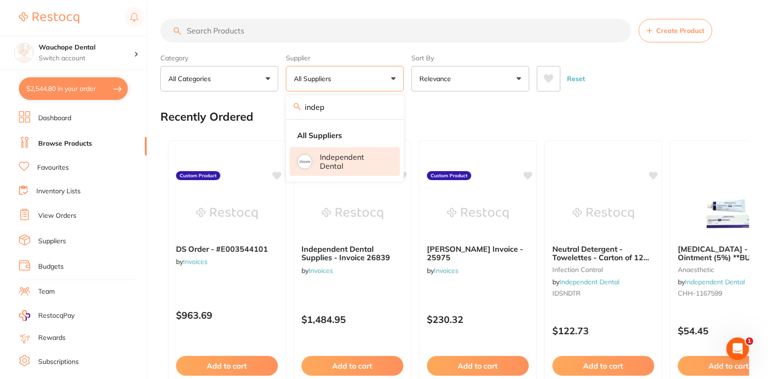
type input "indep"
click at [346, 158] on p "Independent Dental" at bounding box center [353, 161] width 67 height 17
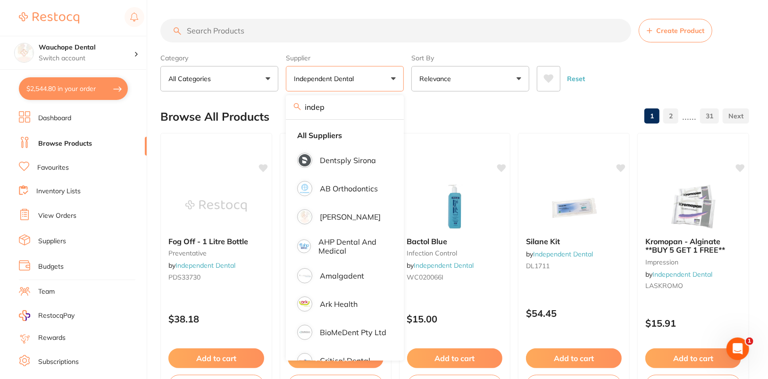
click at [741, 61] on div "Reset" at bounding box center [639, 74] width 205 height 33
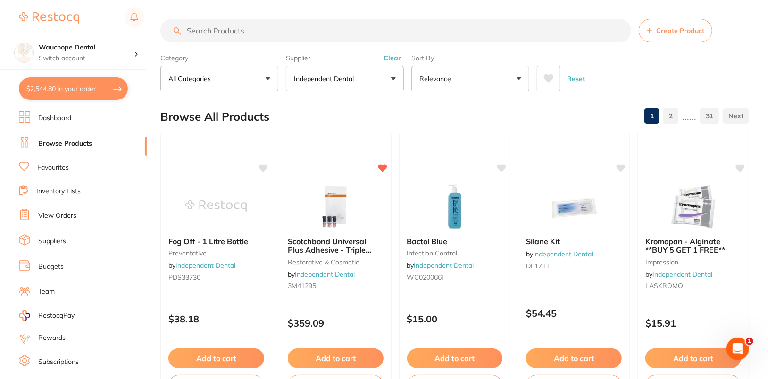
click at [377, 23] on input "search" at bounding box center [395, 31] width 471 height 24
paste input "W9711622"
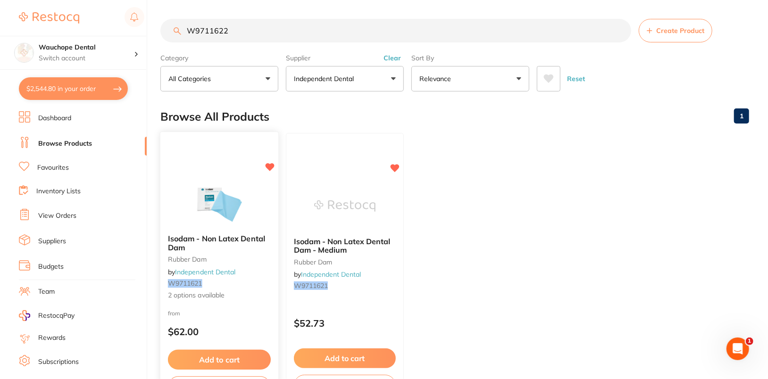
click at [216, 195] on img at bounding box center [219, 203] width 62 height 48
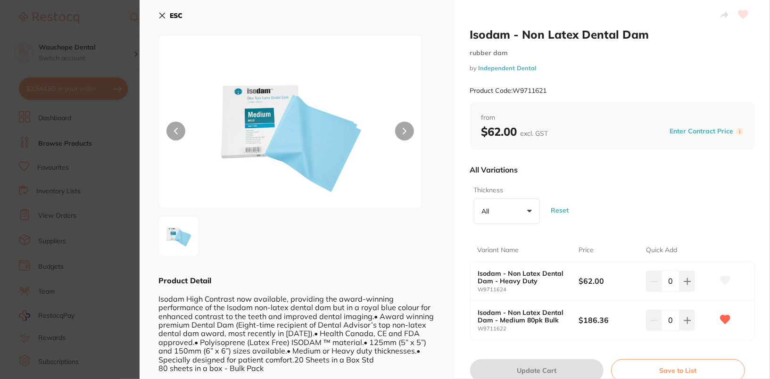
click at [177, 15] on b "ESC" at bounding box center [176, 15] width 13 height 8
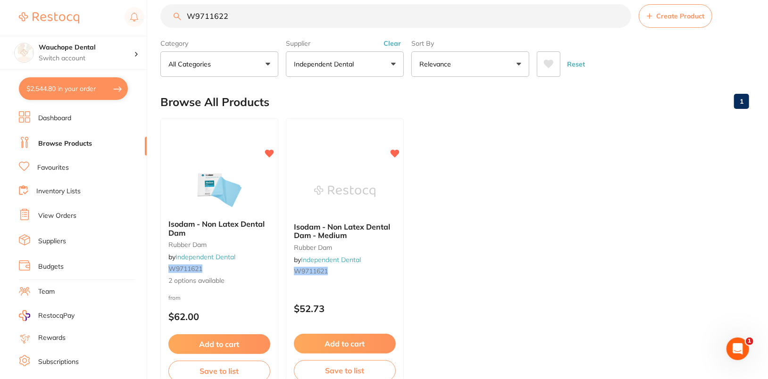
click at [348, 21] on input "W9711622" at bounding box center [395, 16] width 471 height 24
paste input "IDSMKE01"
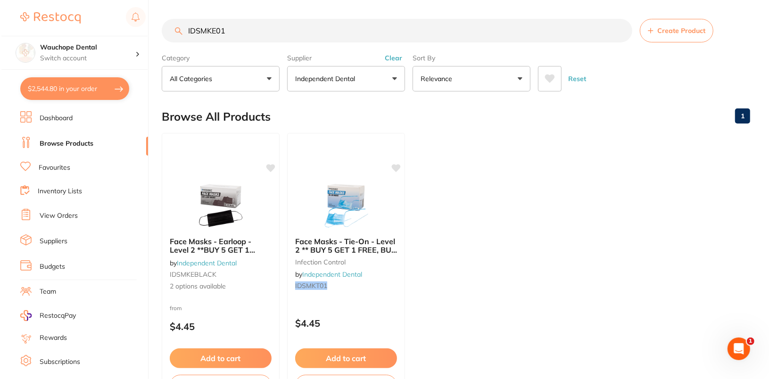
scroll to position [0, 0]
type input "IDSMKE01"
click at [206, 190] on img at bounding box center [219, 206] width 62 height 48
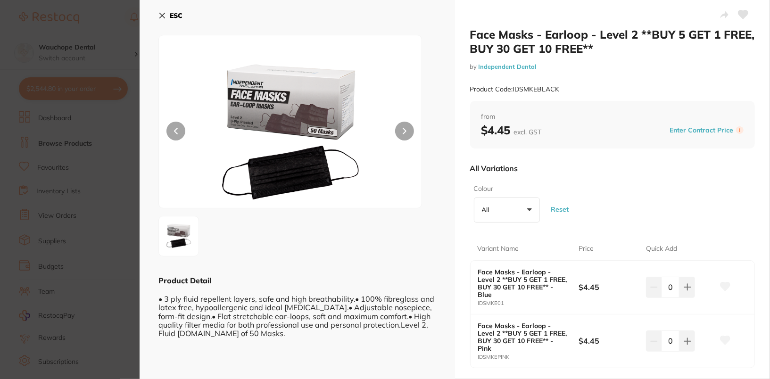
click at [180, 17] on b "ESC" at bounding box center [176, 15] width 13 height 8
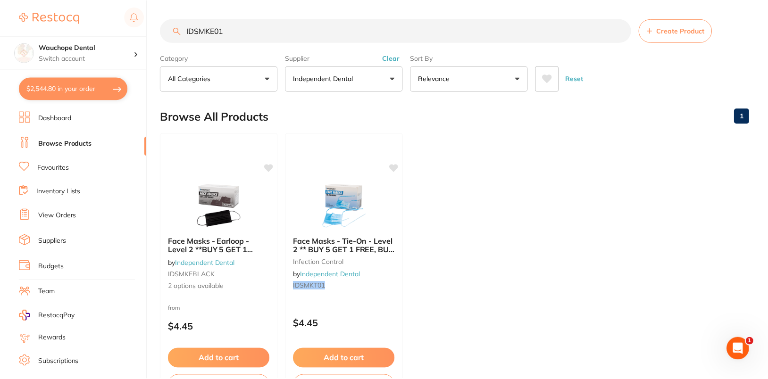
scroll to position [15, 0]
click at [361, 20] on input "IDSMKE01" at bounding box center [395, 31] width 471 height 24
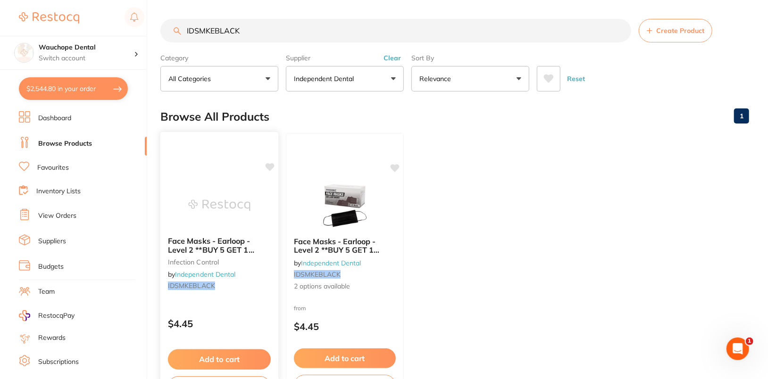
click at [222, 205] on img at bounding box center [219, 206] width 62 height 48
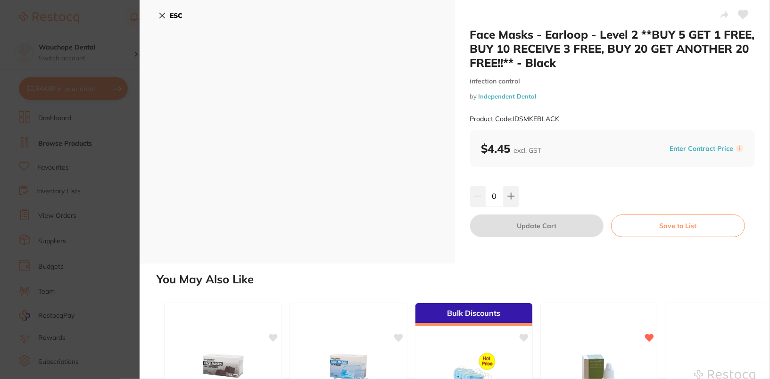
click at [174, 14] on b "ESC" at bounding box center [176, 15] width 13 height 8
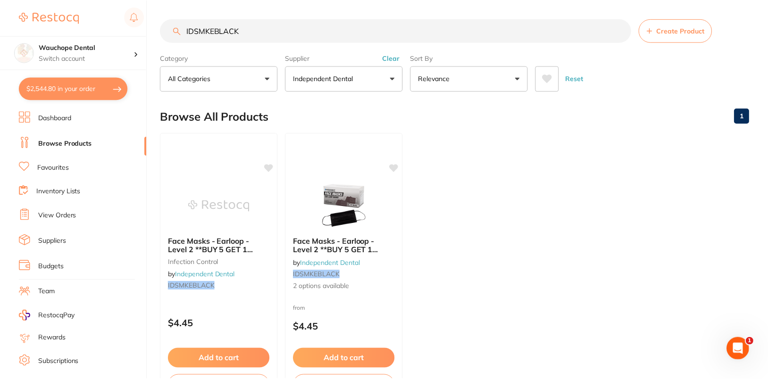
scroll to position [15, 0]
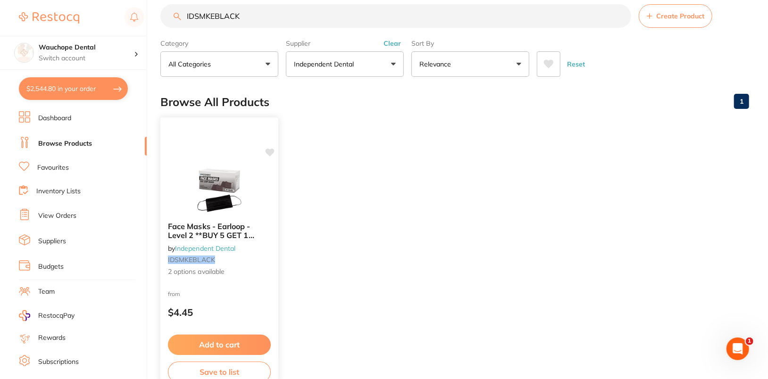
click at [206, 177] on img at bounding box center [219, 191] width 62 height 48
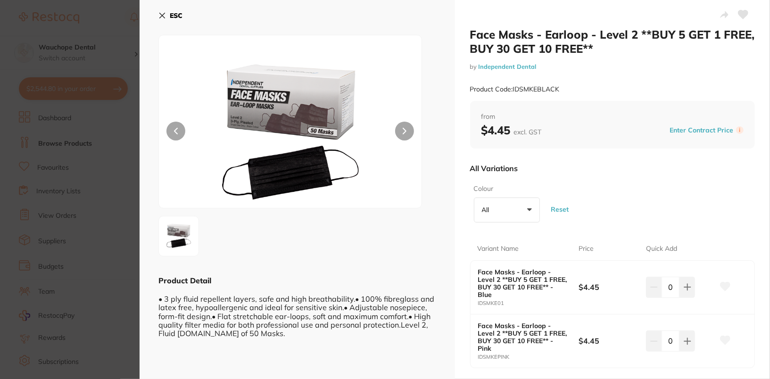
click at [171, 17] on b "ESC" at bounding box center [176, 15] width 13 height 8
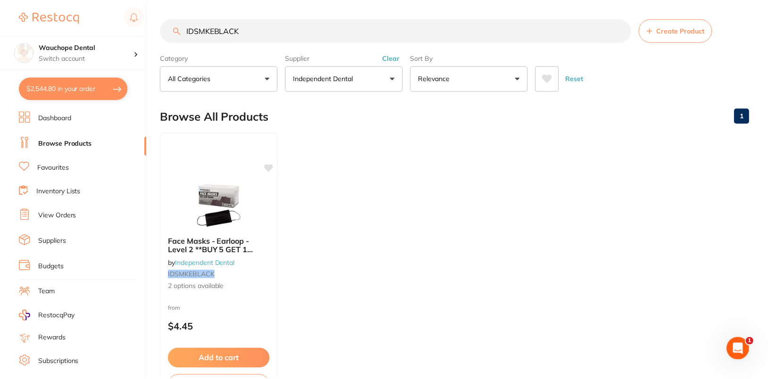
scroll to position [15, 0]
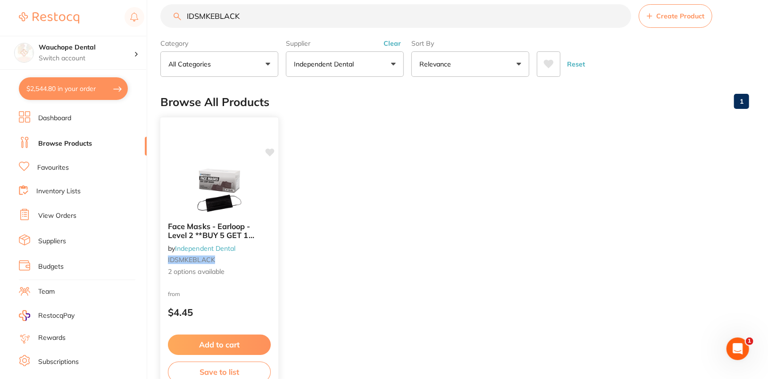
click at [191, 186] on img at bounding box center [219, 191] width 62 height 48
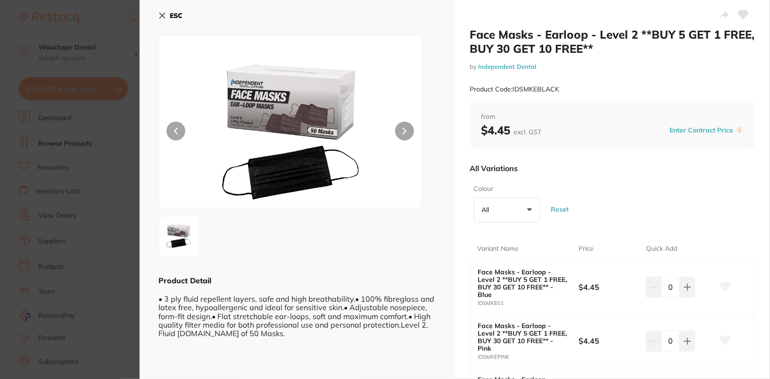
click at [160, 14] on icon at bounding box center [163, 16] width 8 height 8
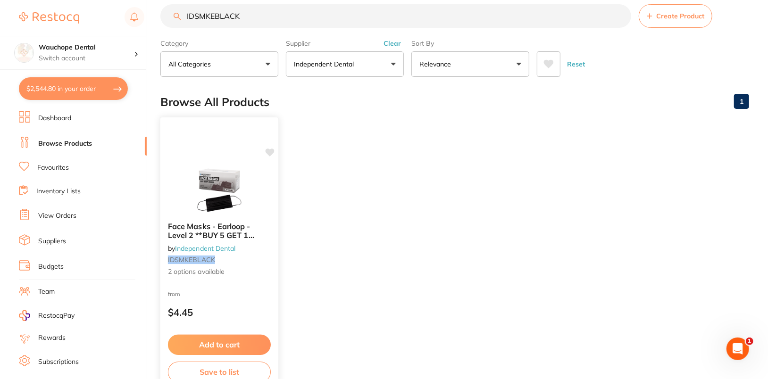
click at [218, 169] on img at bounding box center [219, 191] width 62 height 48
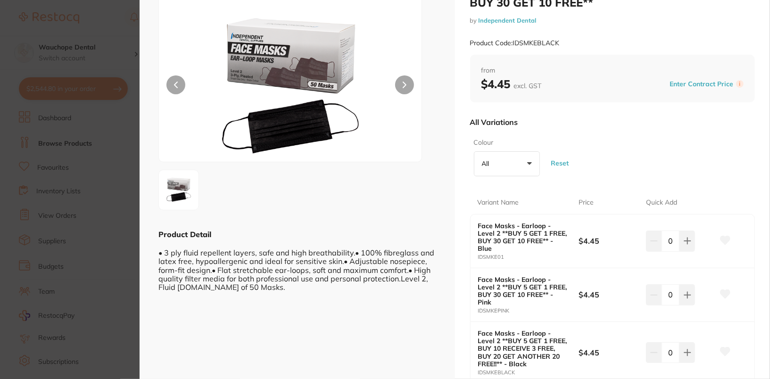
drag, startPoint x: 719, startPoint y: 234, endPoint x: 705, endPoint y: 267, distance: 35.7
click at [720, 236] on icon at bounding box center [725, 240] width 10 height 8
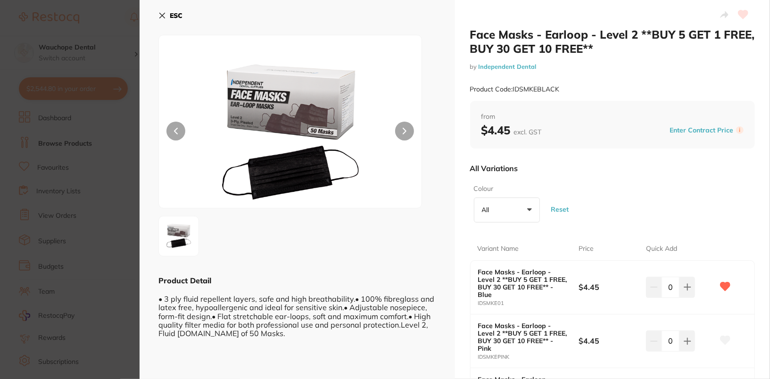
click at [176, 13] on b "ESC" at bounding box center [176, 15] width 13 height 8
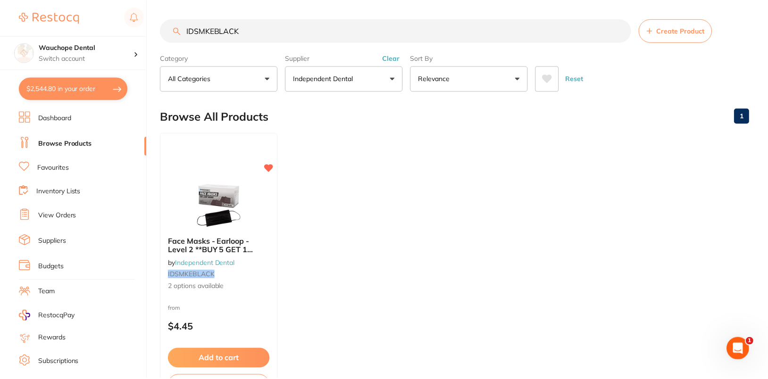
scroll to position [15, 0]
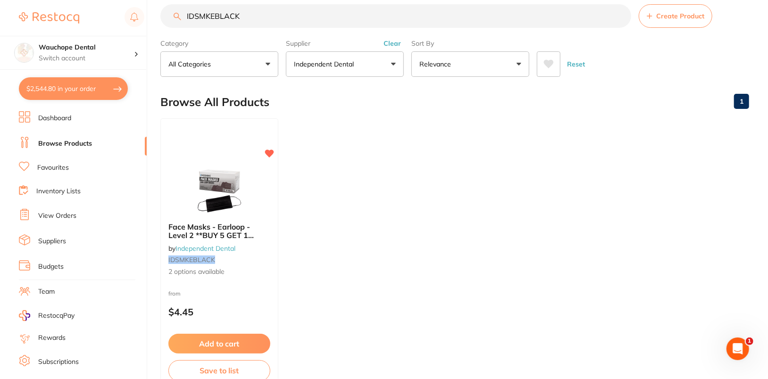
click at [455, 17] on input "IDSMKEBLACK" at bounding box center [395, 16] width 471 height 24
paste input "DYMP"
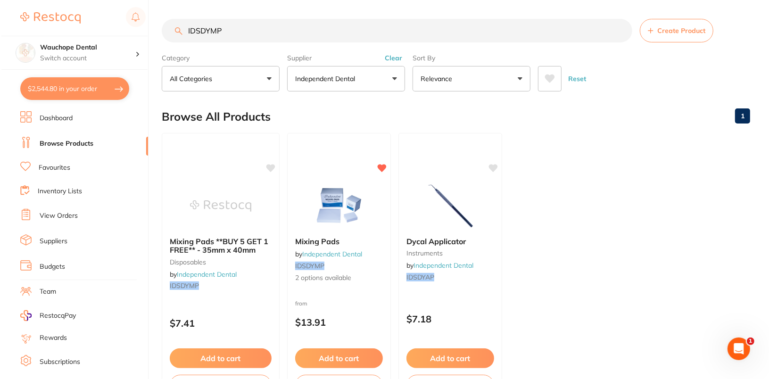
scroll to position [0, 0]
type input "IDSDYMP"
click at [271, 167] on icon at bounding box center [270, 167] width 9 height 8
click at [626, 152] on ul "Mixing Pads **BUY 5 GET 1 FREE** - 35mm x 40mm disposables by Independent Denta…" at bounding box center [454, 268] width 589 height 271
click at [336, 229] on div "Mixing Pads by Independent Dental IDSDYMP 2 options available" at bounding box center [338, 259] width 104 height 61
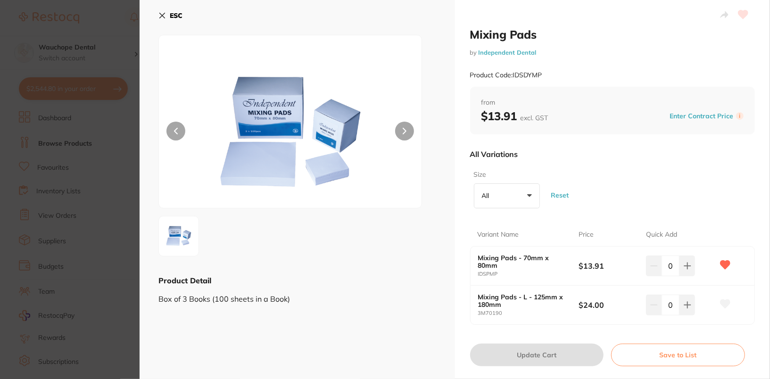
drag, startPoint x: 632, startPoint y: 166, endPoint x: 709, endPoint y: 150, distance: 78.2
click at [635, 167] on div "Size All +0 All 70mm x 80mm L - 125mm x 180mm Reset" at bounding box center [612, 190] width 285 height 46
click at [167, 17] on button "ESC" at bounding box center [171, 16] width 24 height 16
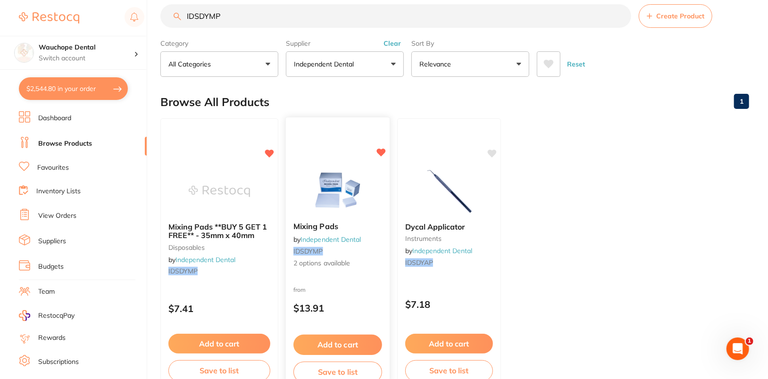
click at [342, 197] on img at bounding box center [338, 191] width 62 height 48
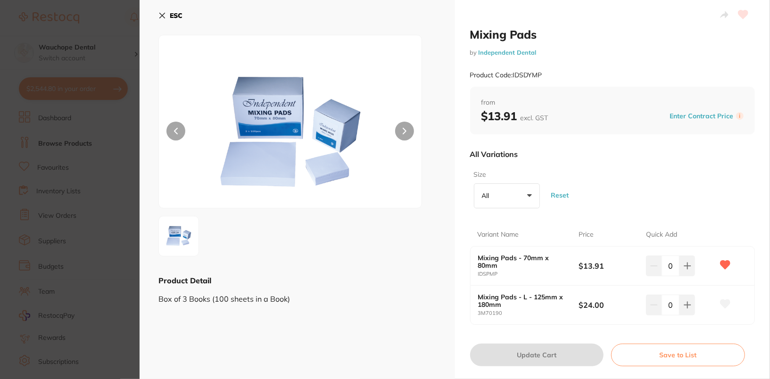
click at [279, 124] on img at bounding box center [290, 133] width 158 height 149
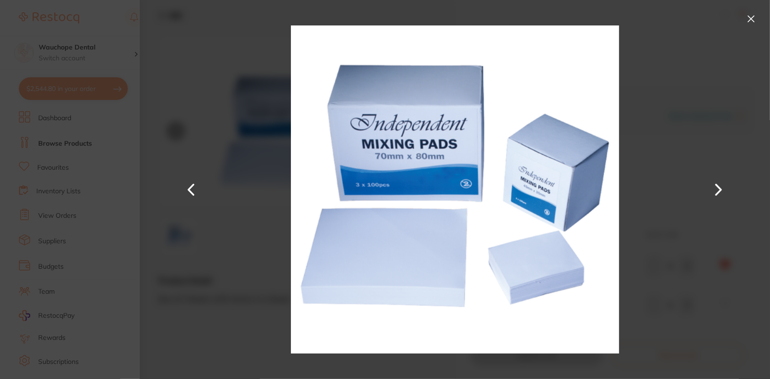
click at [729, 191] on button at bounding box center [719, 190] width 23 height 190
click at [725, 192] on button at bounding box center [719, 190] width 23 height 190
click at [748, 23] on button at bounding box center [751, 18] width 15 height 15
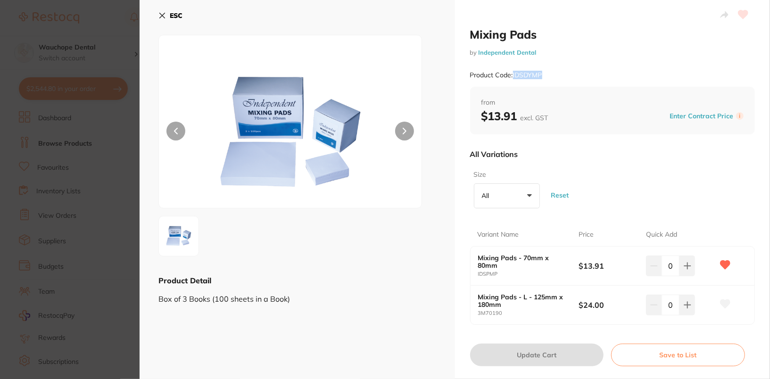
drag, startPoint x: 513, startPoint y: 75, endPoint x: 560, endPoint y: 72, distance: 47.8
click at [560, 72] on div "Product Code: IDSDYMP" at bounding box center [612, 75] width 285 height 23
copy small "IDSDYMP"
click at [176, 15] on b "ESC" at bounding box center [176, 15] width 13 height 8
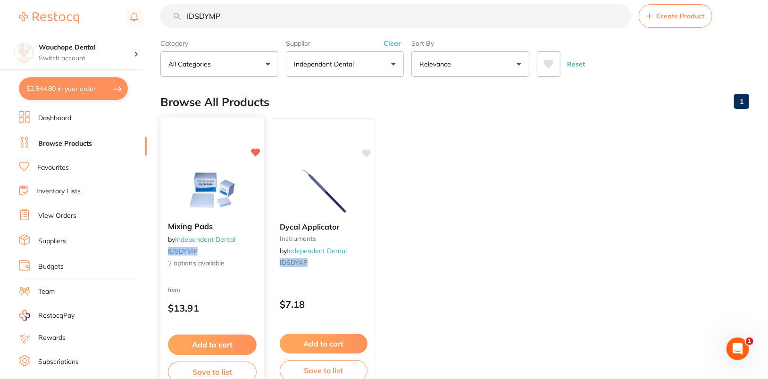
click at [224, 180] on img at bounding box center [212, 191] width 62 height 48
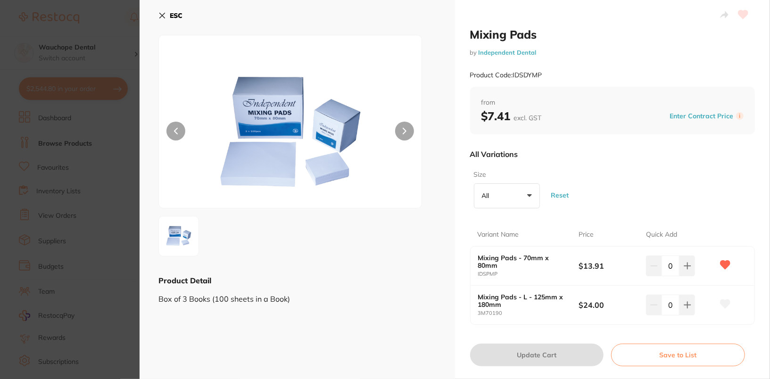
click at [169, 12] on button "ESC" at bounding box center [171, 16] width 24 height 16
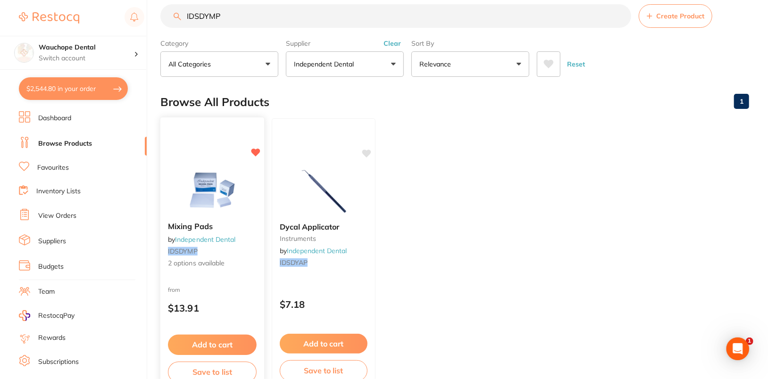
click at [207, 177] on img at bounding box center [212, 191] width 62 height 48
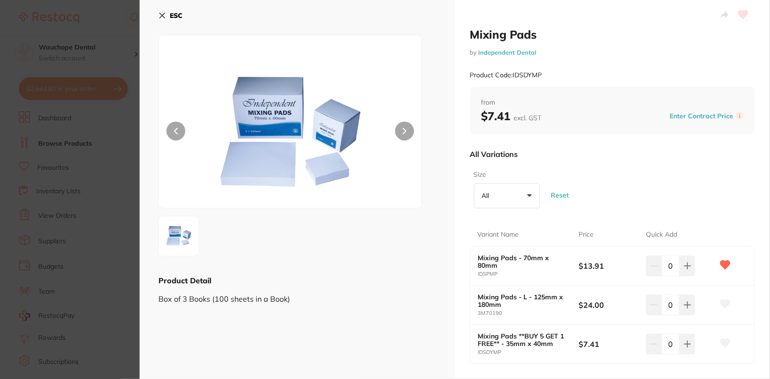
click at [726, 341] on icon at bounding box center [725, 343] width 10 height 8
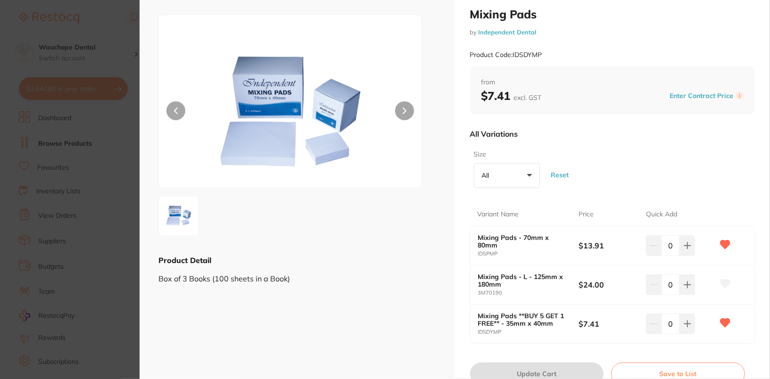
scroll to position [21, 0]
drag, startPoint x: 500, startPoint y: 292, endPoint x: 462, endPoint y: 293, distance: 37.8
click at [462, 293] on div "Mixing Pads by Independent Dental Product Code: IDSDYMP from $7.41 excl. GST En…" at bounding box center [613, 195] width 316 height 432
copy small "3M70190"
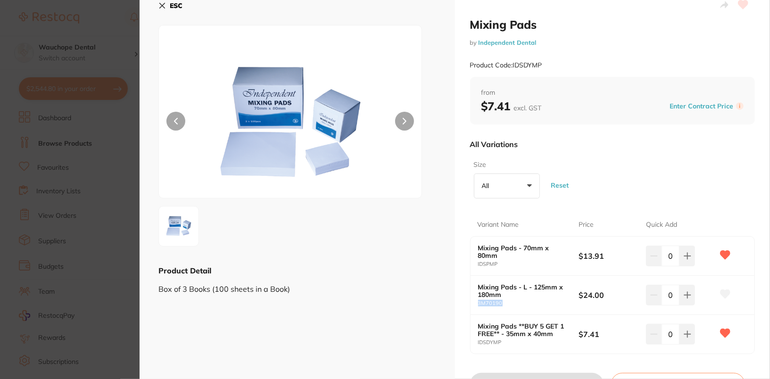
scroll to position [0, 0]
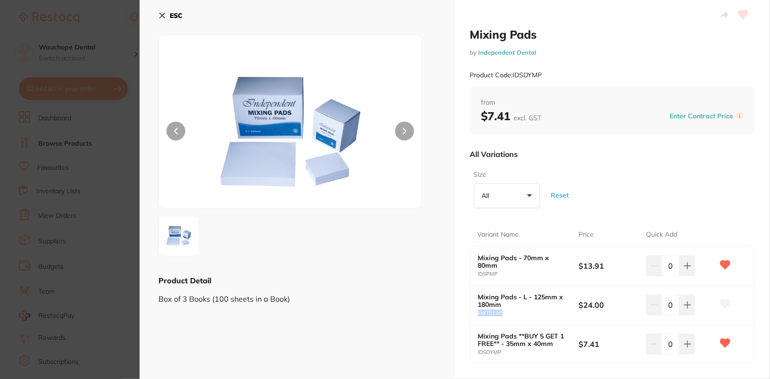
click at [181, 9] on button "ESC" at bounding box center [171, 16] width 24 height 16
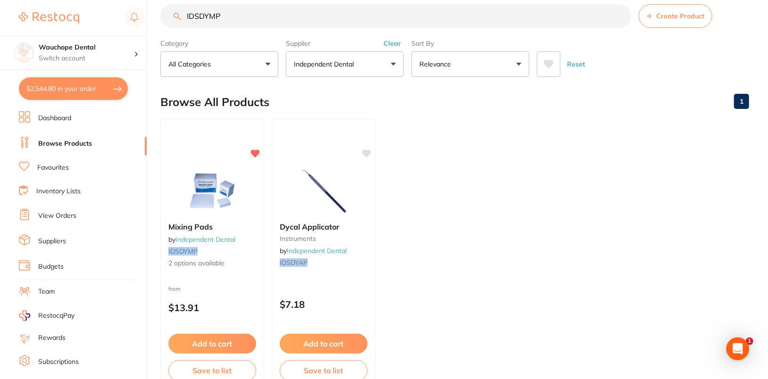
click at [321, 39] on label "Supplier" at bounding box center [345, 43] width 118 height 8
click at [341, 19] on input "IDSDYMP" at bounding box center [395, 16] width 471 height 24
paste input "3M41295"
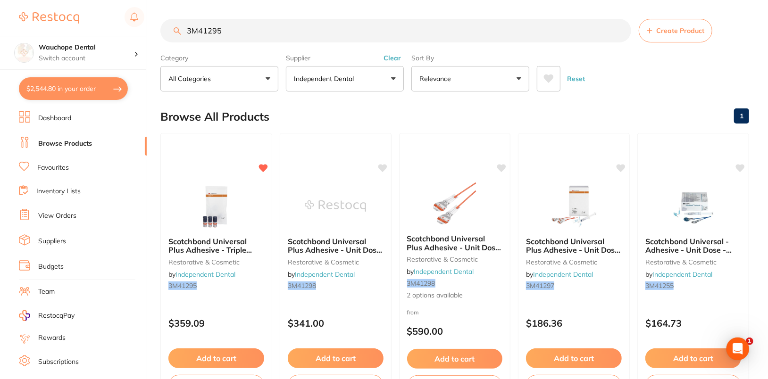
scroll to position [0, 0]
click at [279, 26] on input "3M41295" at bounding box center [395, 31] width 471 height 24
paste input "KC4419C"
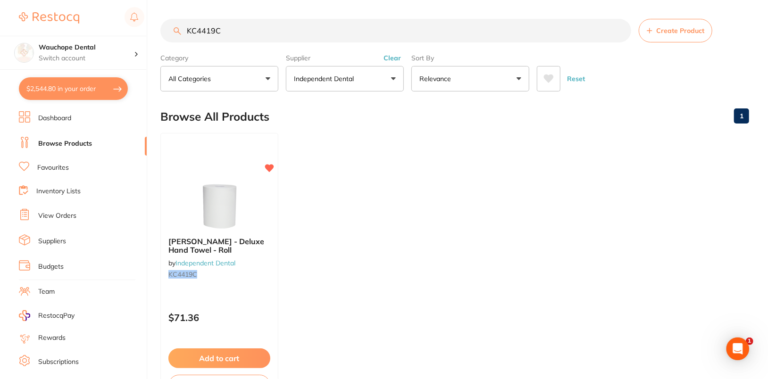
click at [351, 40] on input "KC4419C" at bounding box center [395, 31] width 471 height 24
paste input "SWROYL-3622"
click at [345, 25] on input "SWROYL-3622" at bounding box center [395, 31] width 471 height 24
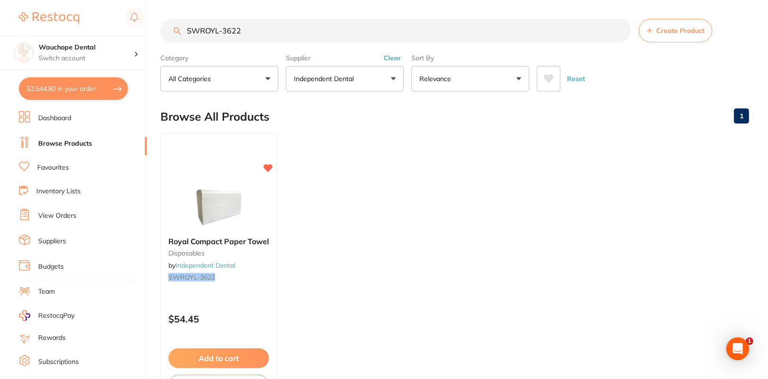
click at [345, 25] on input "SWROYL-3622" at bounding box center [395, 31] width 471 height 24
paste input "49651401687359"
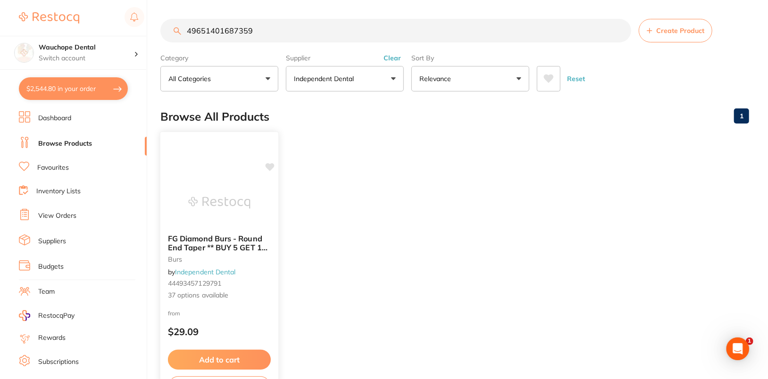
click at [246, 177] on div "FG Diamond Burs - Round End Taper ** BUY 5 GET 1 FREE ** burs by Independent De…" at bounding box center [219, 269] width 119 height 274
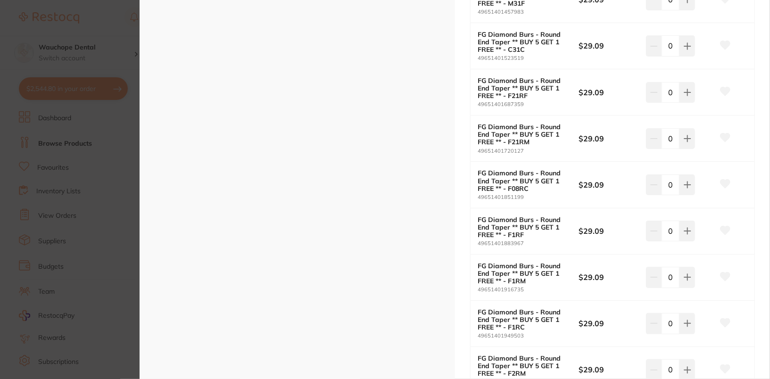
scroll to position [655, 0]
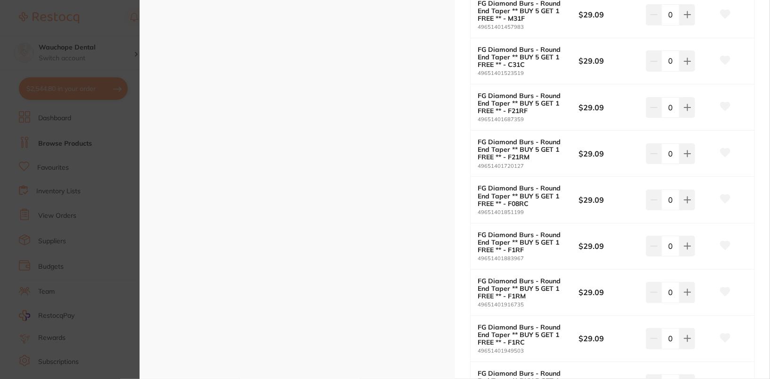
click at [721, 102] on icon at bounding box center [725, 106] width 10 height 8
click at [60, 208] on section "FG Diamond Burs - Round End Taper ** BUY 5 GET 1 FREE ** burs by Independent De…" at bounding box center [385, 189] width 770 height 379
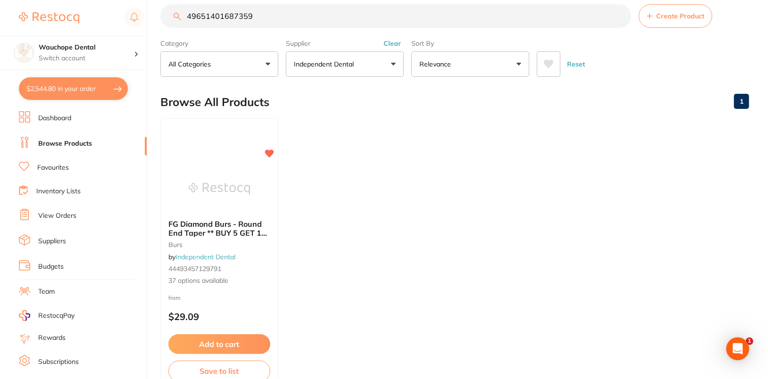
click at [318, 21] on input "49651401687359" at bounding box center [395, 16] width 471 height 24
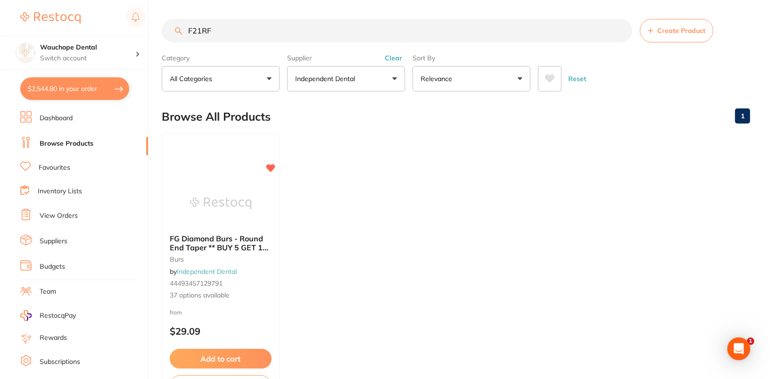
scroll to position [0, 0]
click at [213, 236] on span "FG Diamond Burs - Round End Taper ** BUY 5 GET 1 FREE **" at bounding box center [217, 247] width 99 height 27
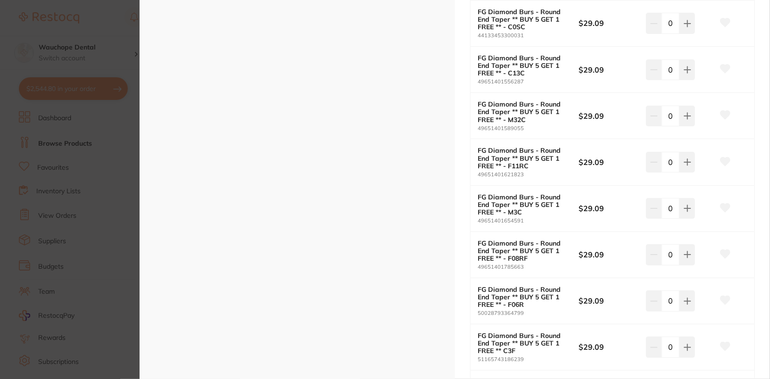
scroll to position [1297, 0]
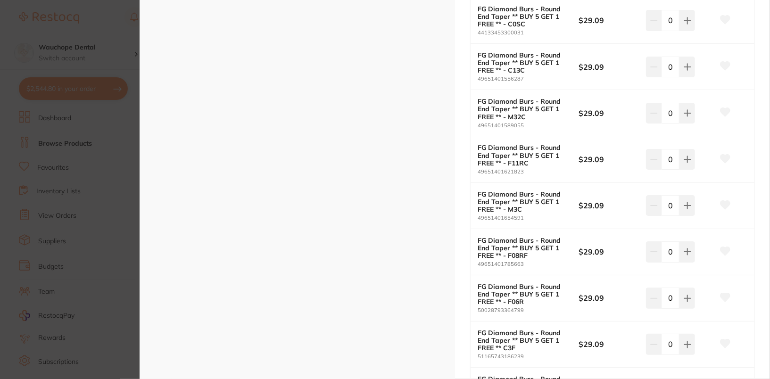
click at [722, 247] on icon at bounding box center [725, 251] width 10 height 8
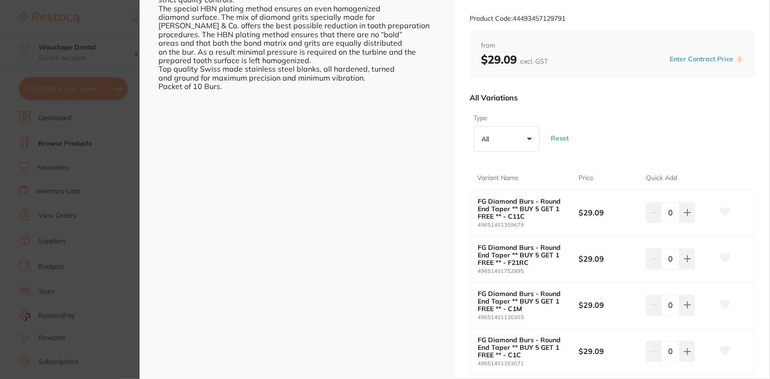
scroll to position [87, 0]
click at [724, 255] on icon at bounding box center [725, 258] width 10 height 8
click at [102, 146] on section "FG Diamond Burs - Round End Taper ** BUY 5 GET 1 FREE ** burs by Independent De…" at bounding box center [385, 189] width 770 height 379
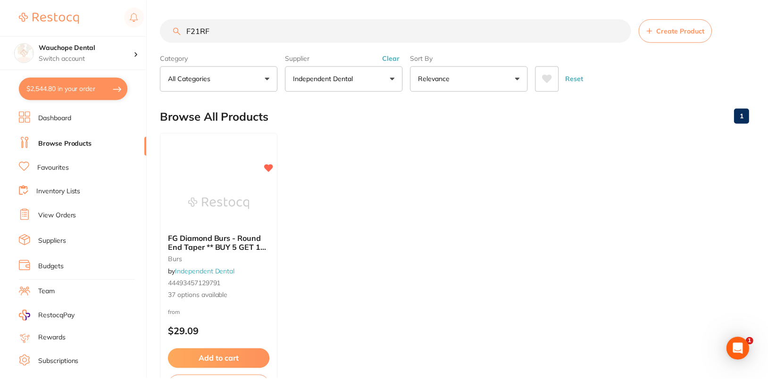
scroll to position [15, 0]
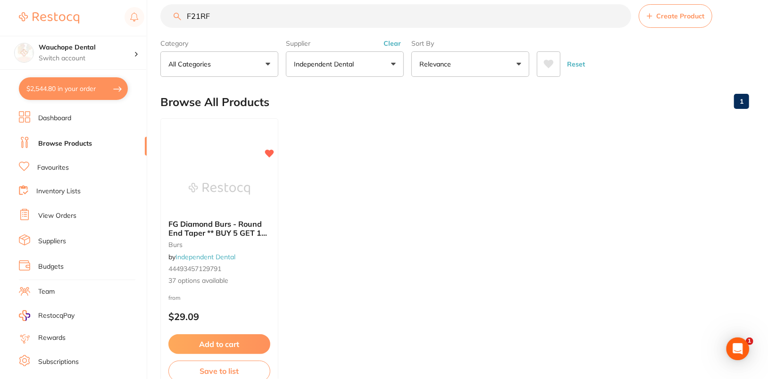
click at [383, 9] on input "F21RF" at bounding box center [395, 16] width 471 height 24
paste input "016 - #5"
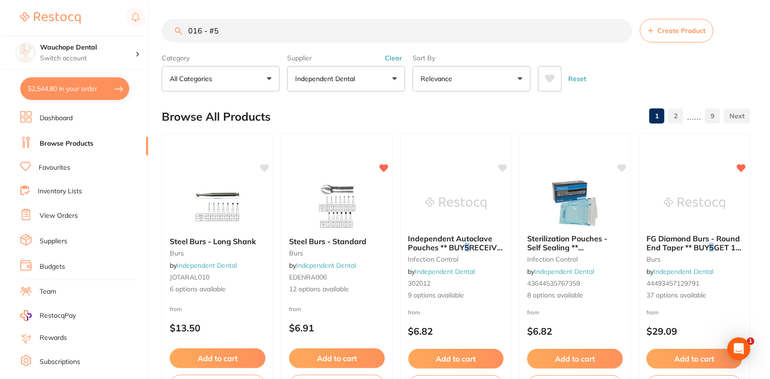
scroll to position [0, 0]
click at [348, 187] on img at bounding box center [336, 206] width 62 height 48
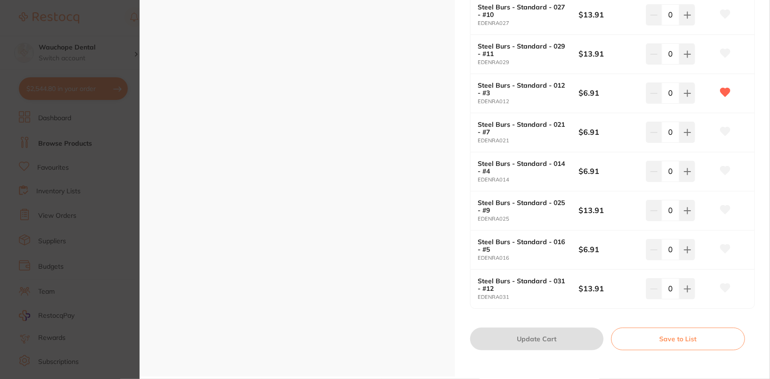
scroll to position [428, 0]
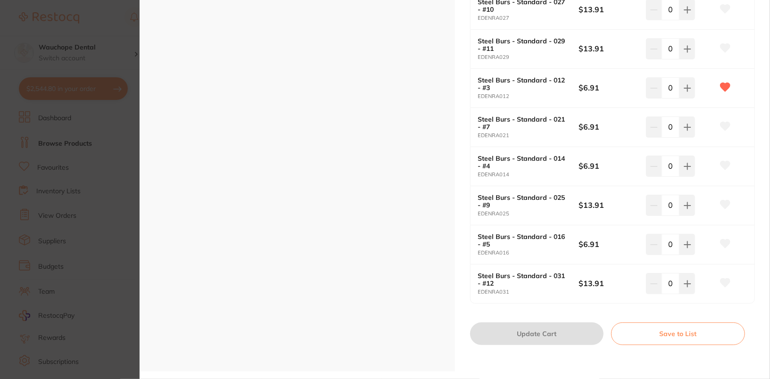
click at [725, 241] on icon at bounding box center [725, 244] width 10 height 8
click at [720, 162] on icon at bounding box center [725, 165] width 10 height 8
click at [32, 238] on section "Steel Burs - Standard burs by Independent Dental Product Code: EDENRA006 ESC Pr…" at bounding box center [385, 189] width 770 height 379
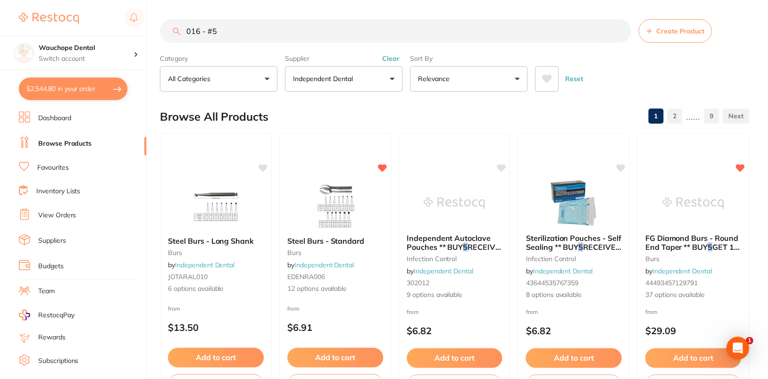
scroll to position [15, 0]
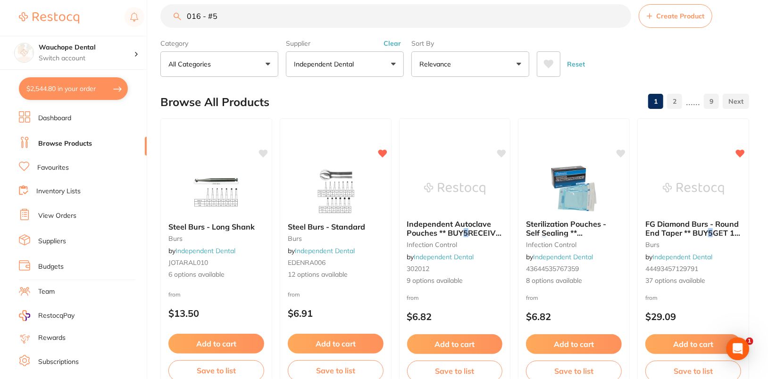
click at [350, 25] on input "016 - #5" at bounding box center [395, 16] width 471 height 24
paste input "Gauze Swabs"
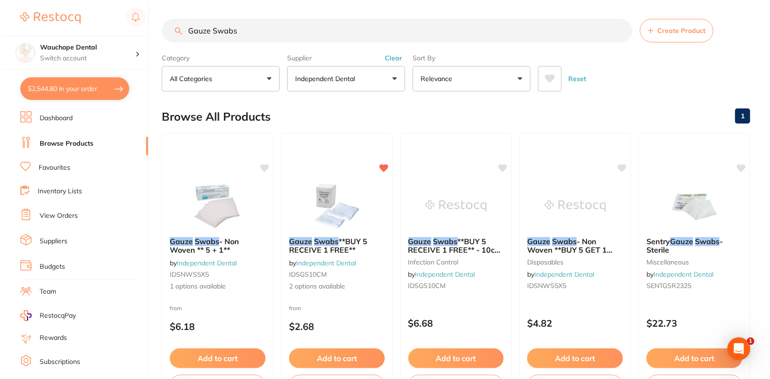
scroll to position [0, 0]
click at [314, 237] on em "Swabs" at bounding box center [324, 240] width 25 height 9
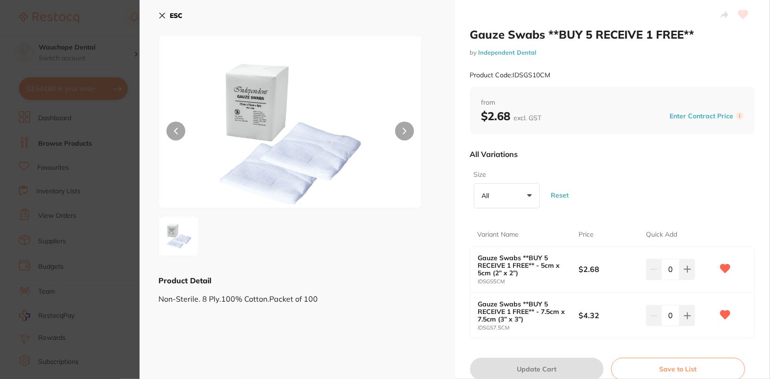
click at [181, 12] on b "ESC" at bounding box center [176, 15] width 13 height 8
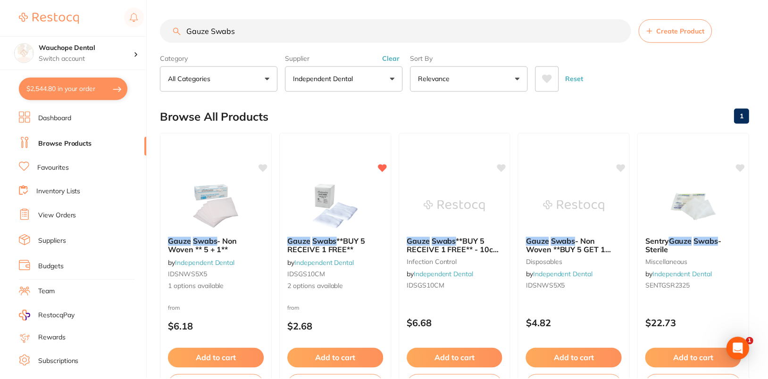
scroll to position [15, 0]
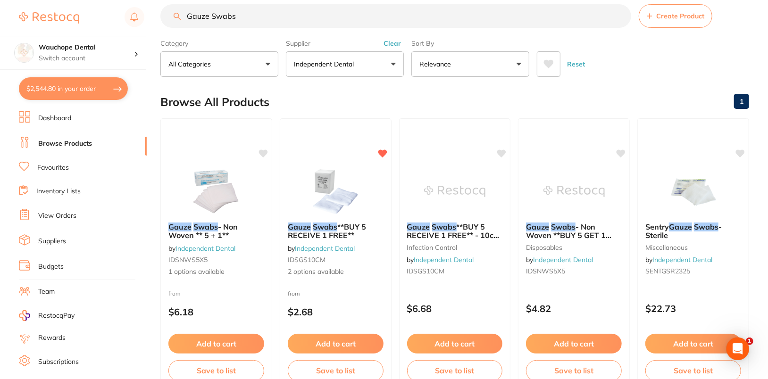
click at [348, 15] on input "Gauze Swabs" at bounding box center [395, 16] width 471 height 24
paste input "Protectapad"
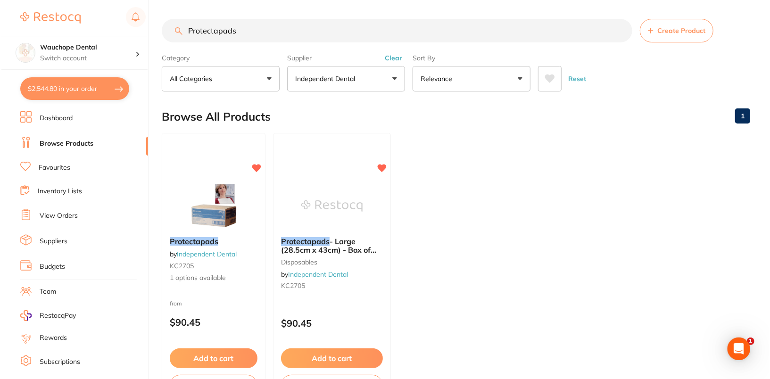
scroll to position [0, 0]
type input "Protectapads"
click at [223, 200] on img at bounding box center [212, 206] width 62 height 48
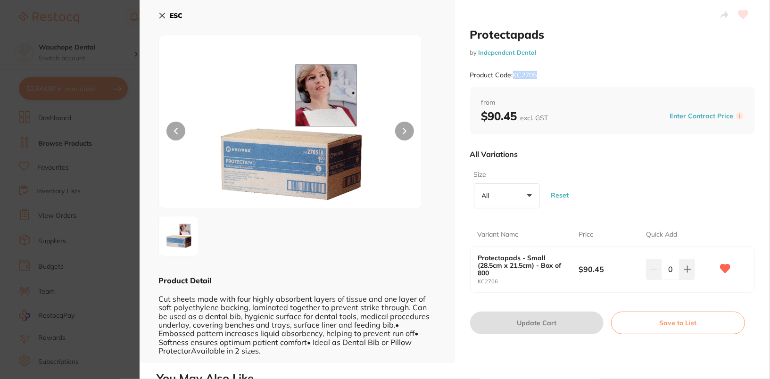
drag, startPoint x: 514, startPoint y: 76, endPoint x: 548, endPoint y: 75, distance: 33.5
click at [548, 75] on div "Product Code: KC2705" at bounding box center [612, 75] width 285 height 23
copy small "KC2705"
click at [171, 20] on button "ESC" at bounding box center [171, 16] width 24 height 16
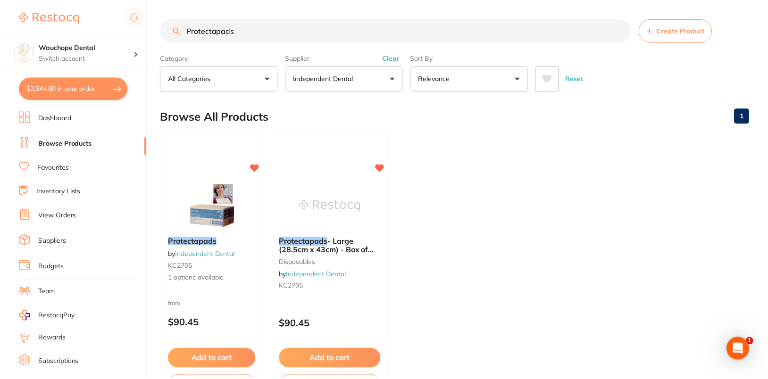
scroll to position [15, 0]
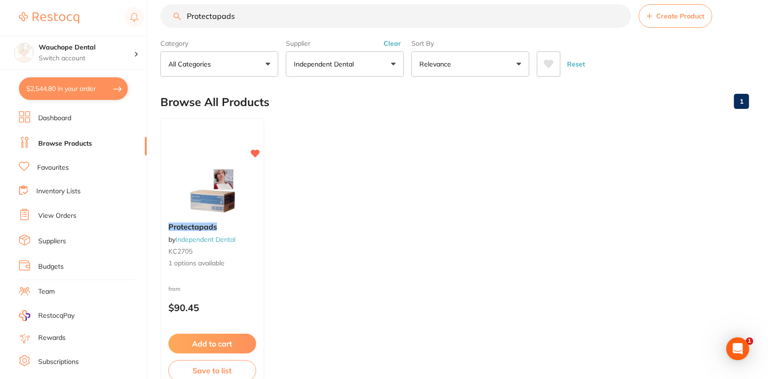
click at [499, 222] on ul "Protectapads by Independent Dental KC2705 1 options available from $90.45 Add t…" at bounding box center [454, 253] width 589 height 271
click at [215, 181] on img at bounding box center [212, 191] width 62 height 48
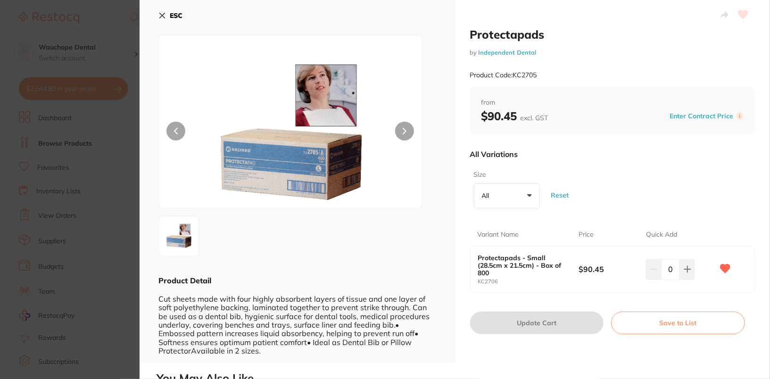
click at [168, 14] on button "ESC" at bounding box center [171, 16] width 24 height 16
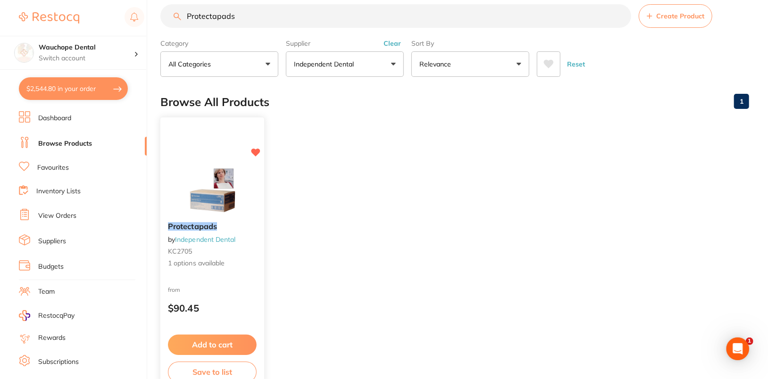
click at [206, 215] on div "Protectapads by Independent Dental KC2705 1 options available" at bounding box center [212, 245] width 104 height 61
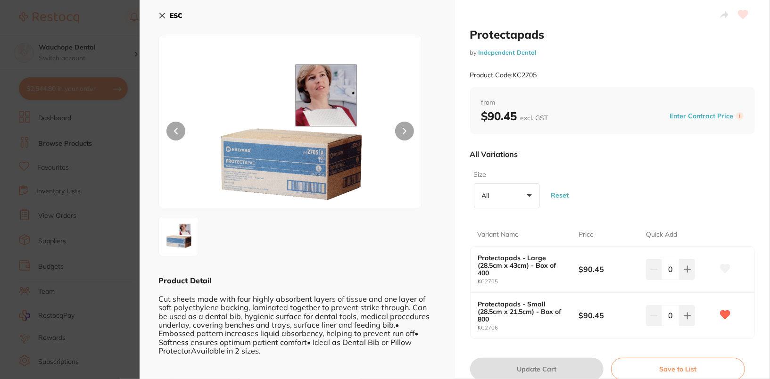
click at [174, 12] on b "ESC" at bounding box center [176, 15] width 13 height 8
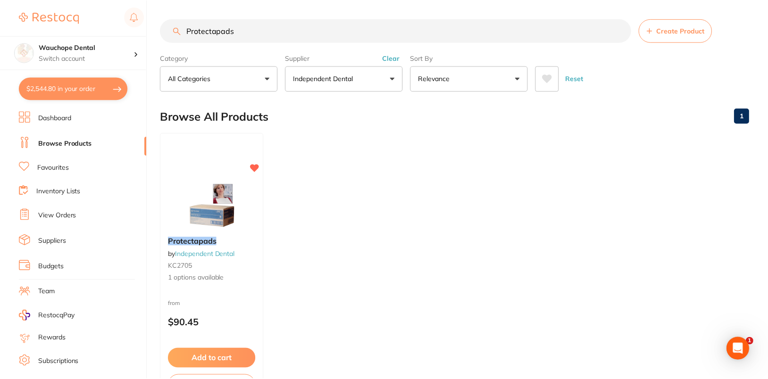
scroll to position [15, 0]
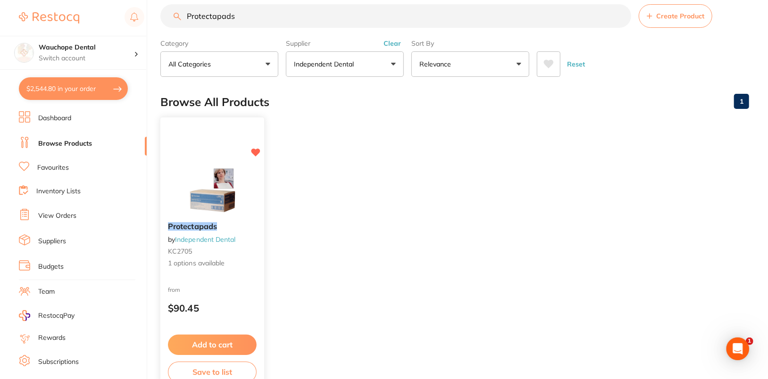
click at [217, 234] on div "Protectapads by Independent Dental KC2705 1 options available" at bounding box center [212, 245] width 104 height 61
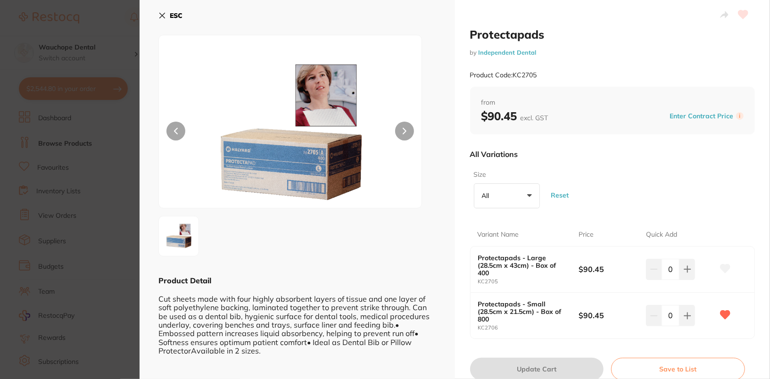
click at [724, 267] on icon at bounding box center [725, 269] width 10 height 8
click at [749, 176] on div "Size All +0 All Large (28.5cm x 43cm) - Box of 400 Small (28.5cm x 21.5cm) - Bo…" at bounding box center [612, 190] width 285 height 46
click at [162, 12] on icon at bounding box center [163, 16] width 8 height 8
